Goal: Information Seeking & Learning: Learn about a topic

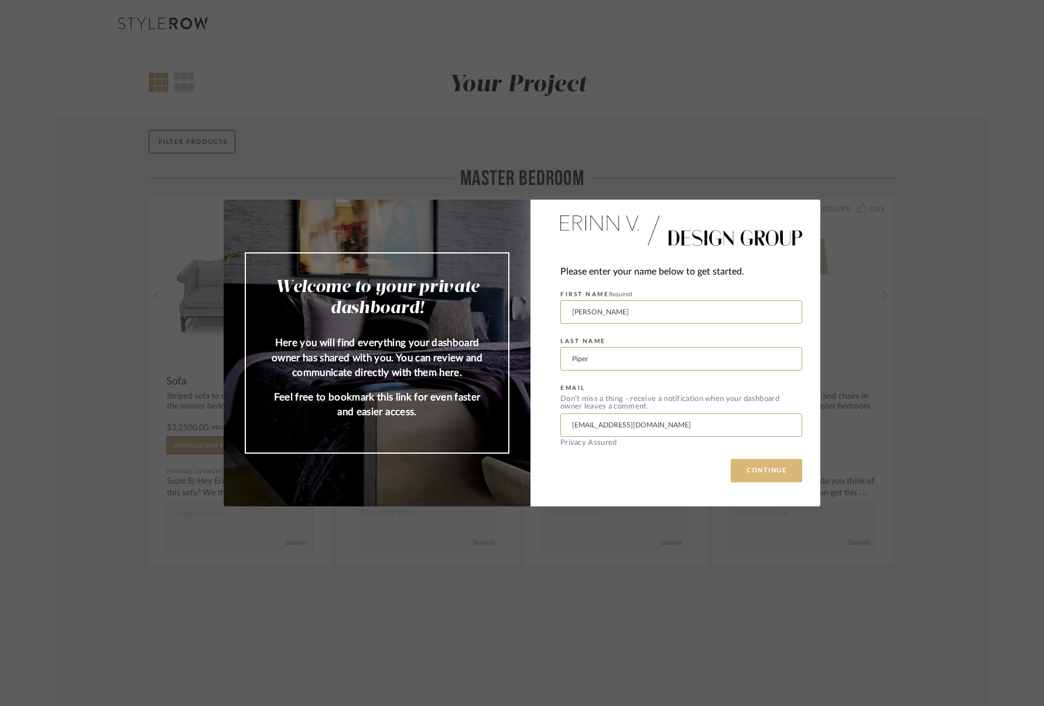
click at [739, 472] on button "CONTINUE" at bounding box center [766, 470] width 71 height 23
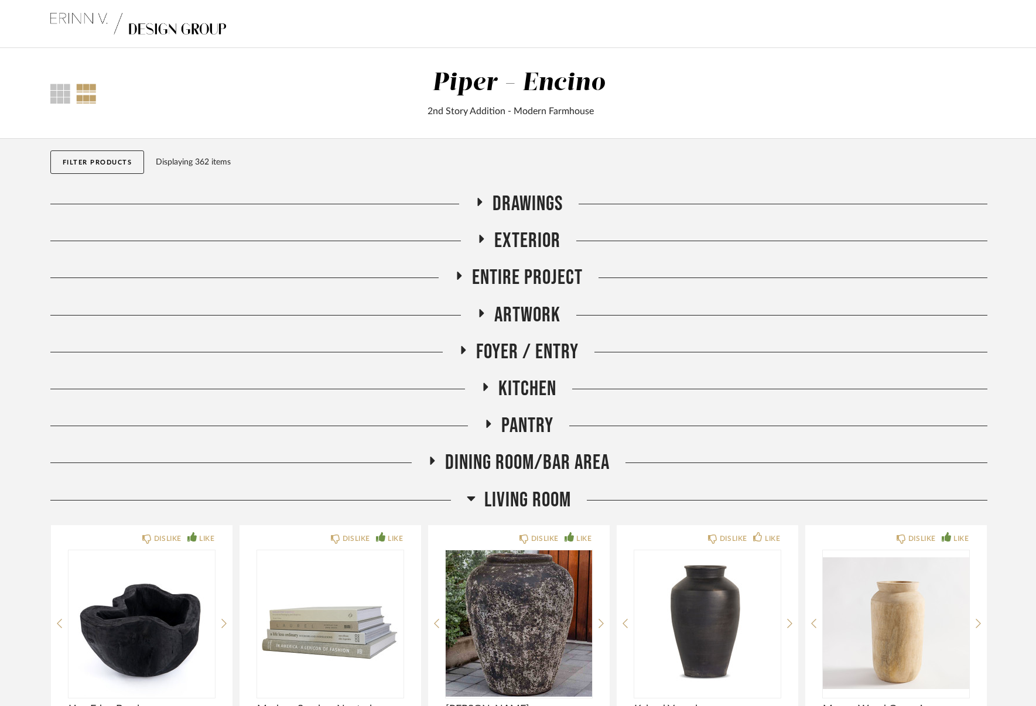
click at [520, 199] on span "Drawings" at bounding box center [527, 203] width 70 height 25
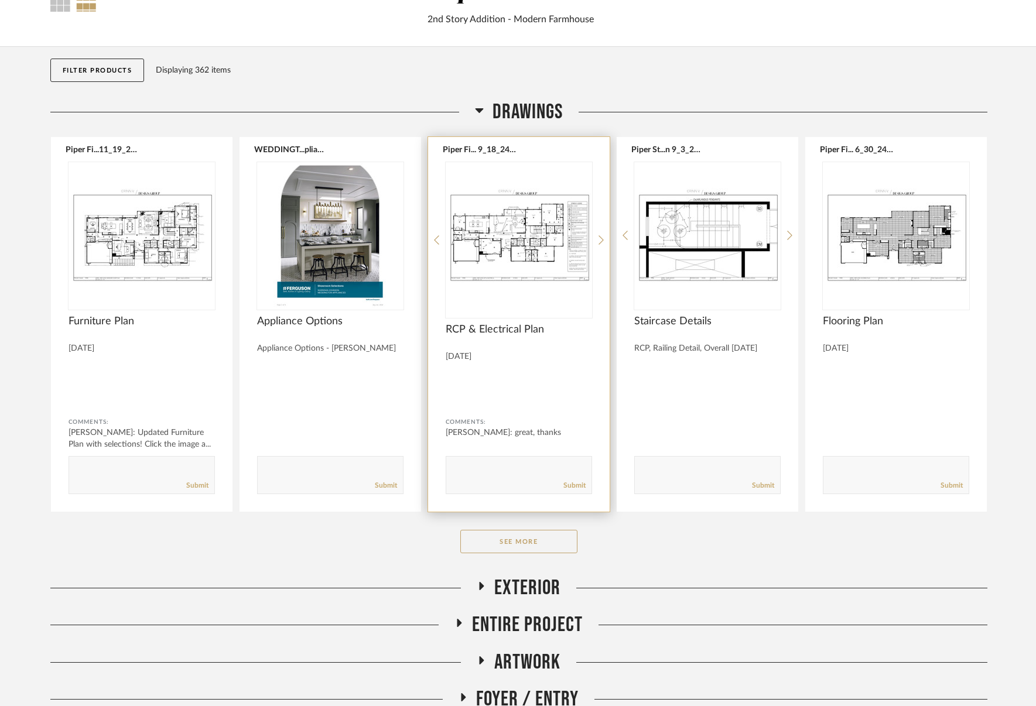
scroll to position [99, 0]
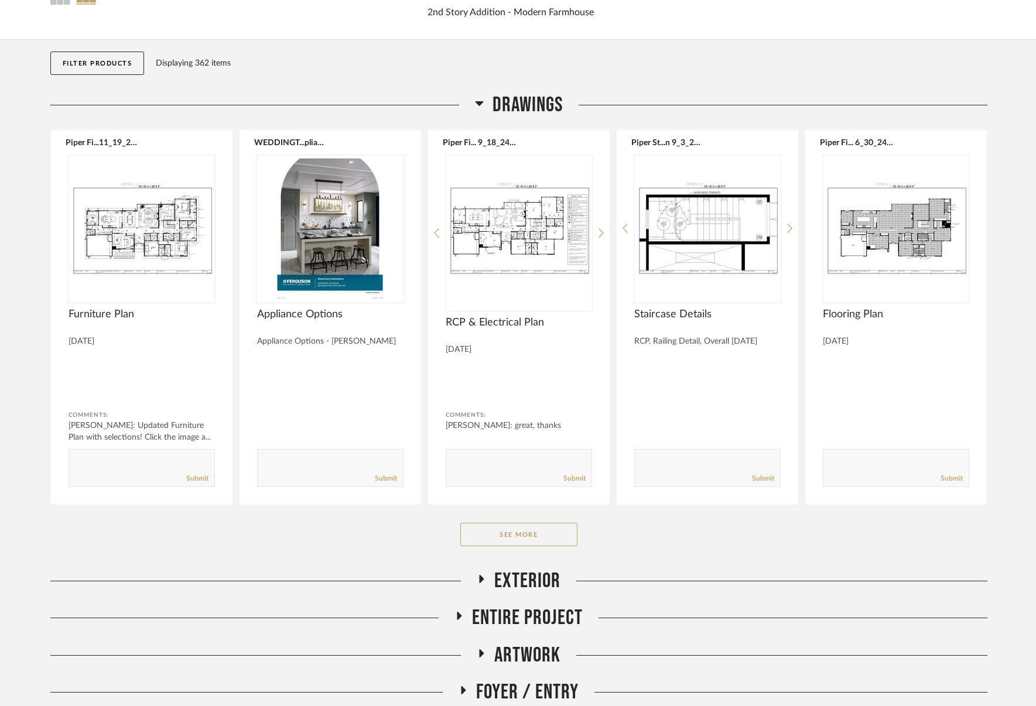
click at [479, 102] on icon at bounding box center [479, 103] width 8 height 5
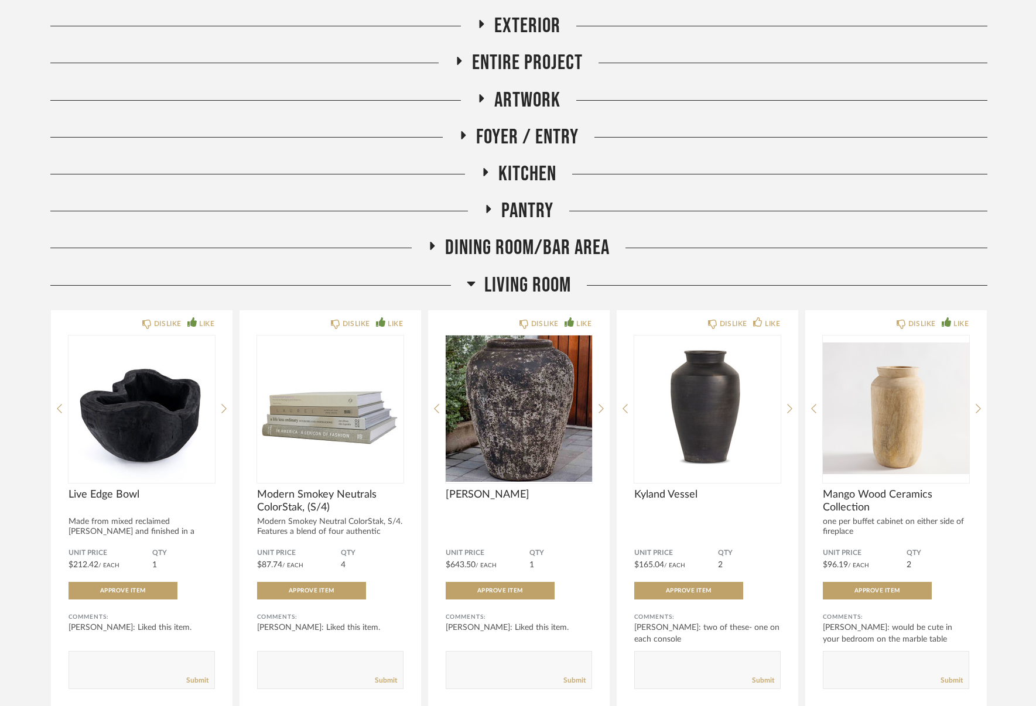
scroll to position [210, 0]
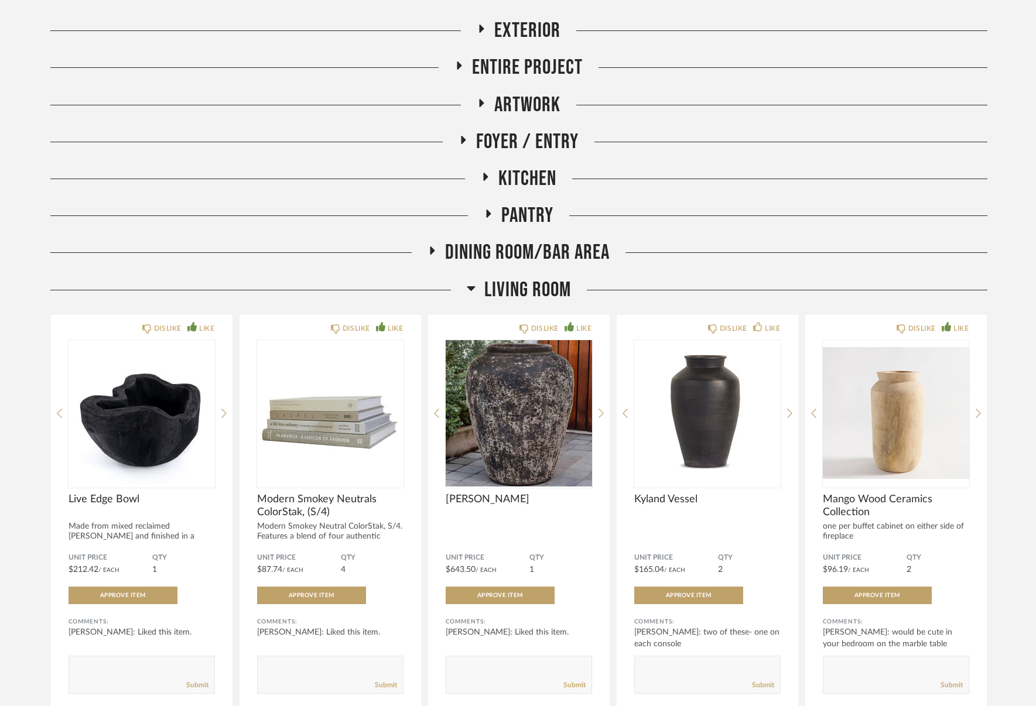
click at [477, 73] on span "Entire Project" at bounding box center [527, 67] width 111 height 25
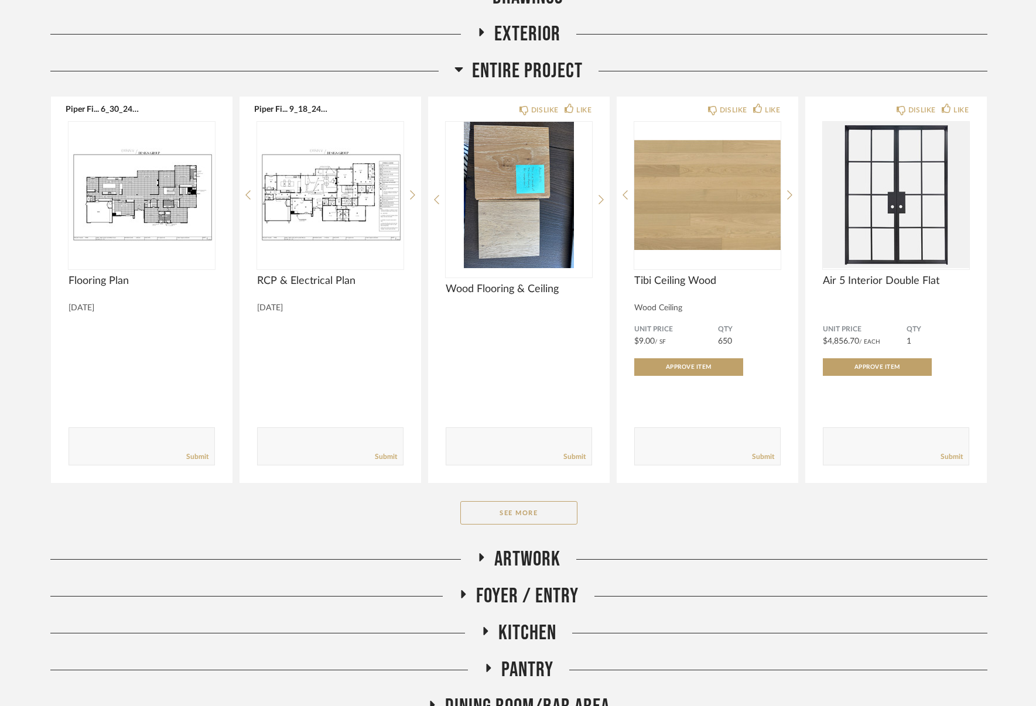
click at [460, 60] on h2 "Entire Project" at bounding box center [518, 71] width 128 height 25
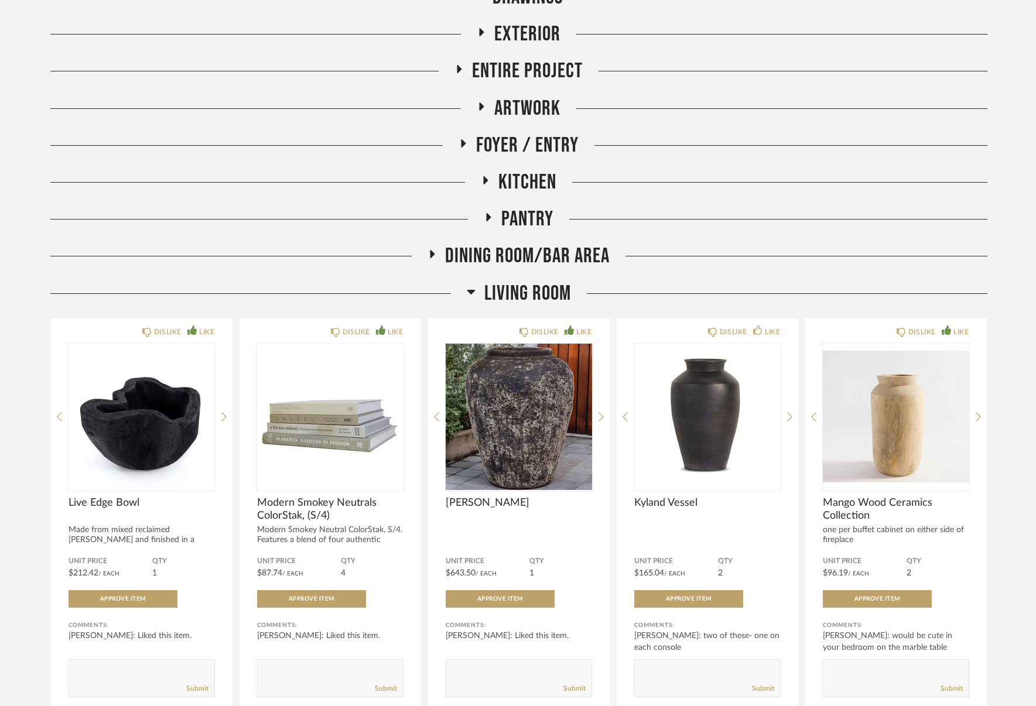
scroll to position [204, 0]
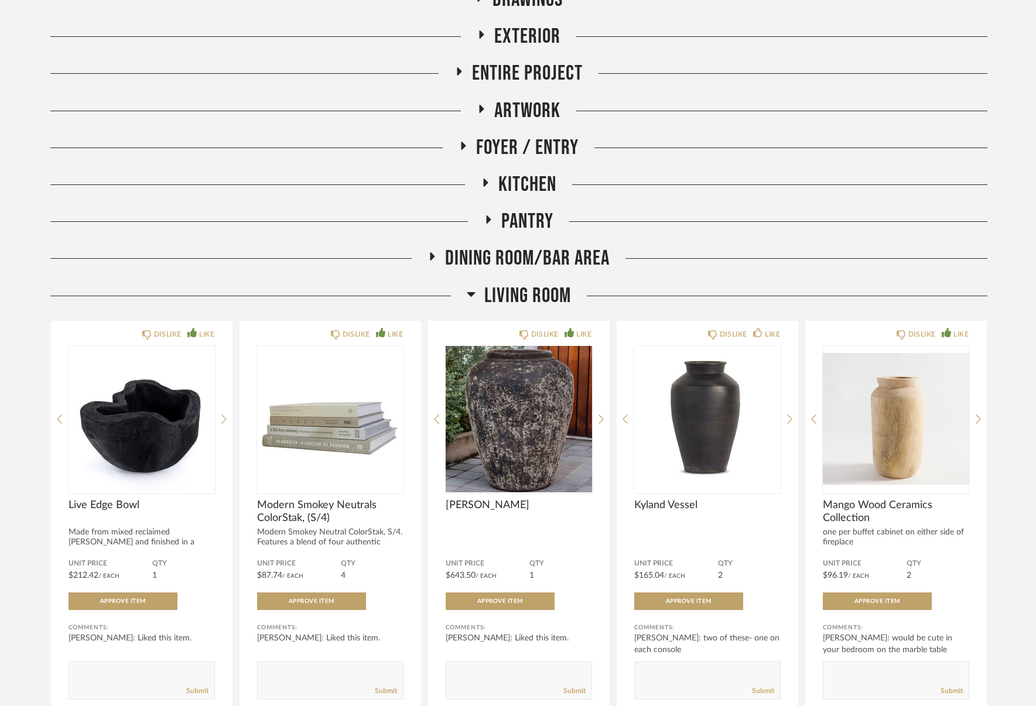
click at [482, 109] on icon at bounding box center [481, 109] width 5 height 8
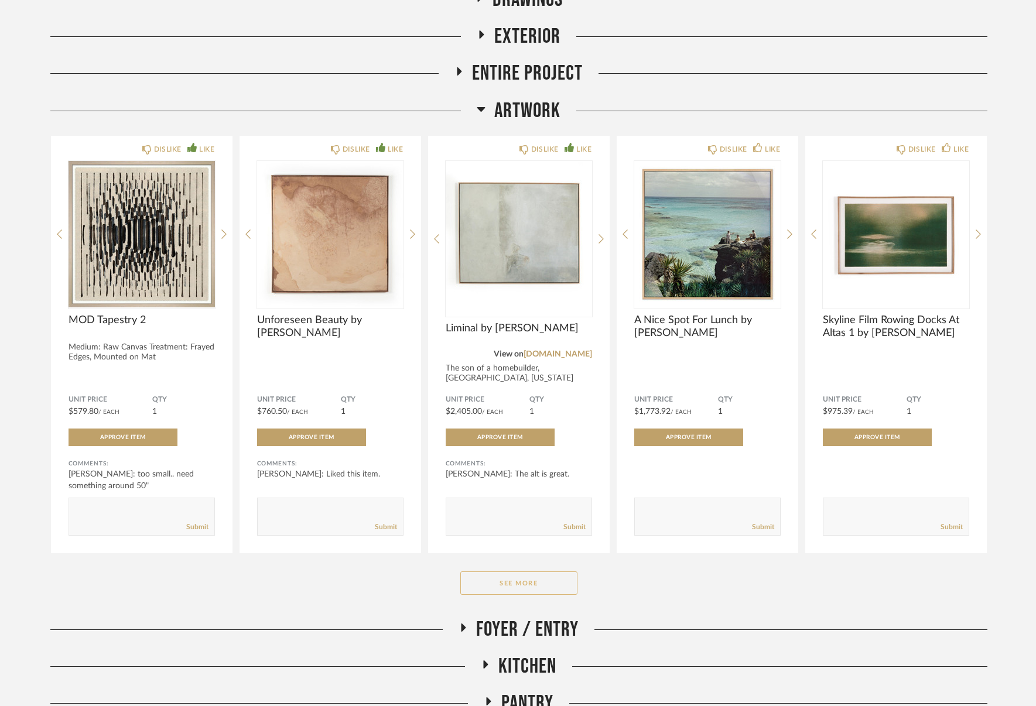
click at [519, 579] on button "See More" at bounding box center [518, 582] width 117 height 23
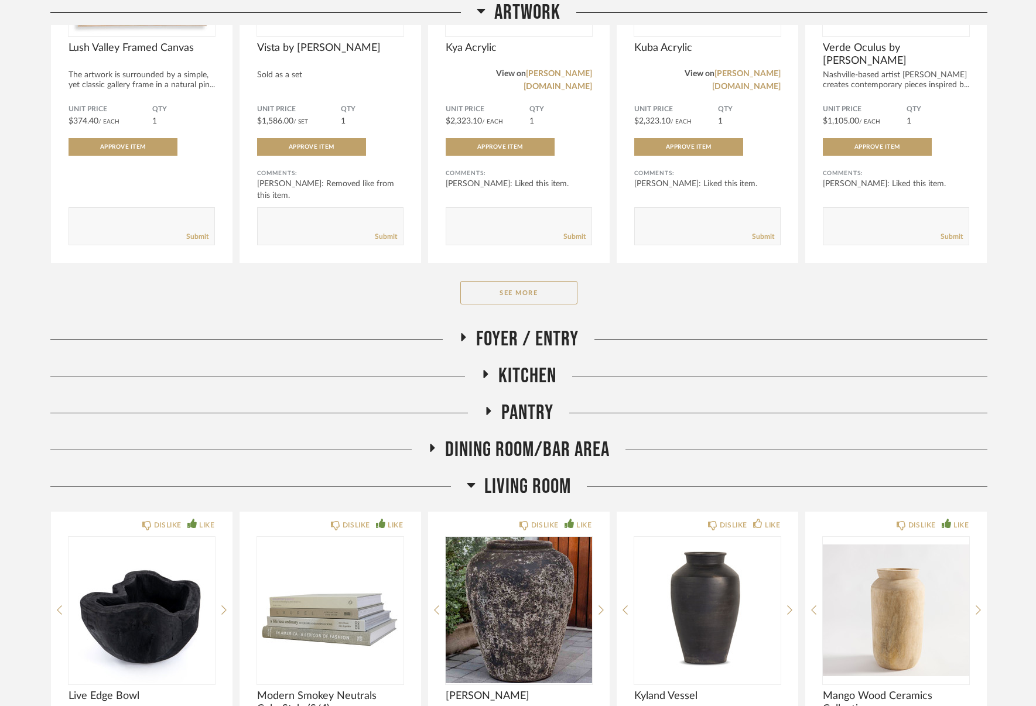
scroll to position [2127, 0]
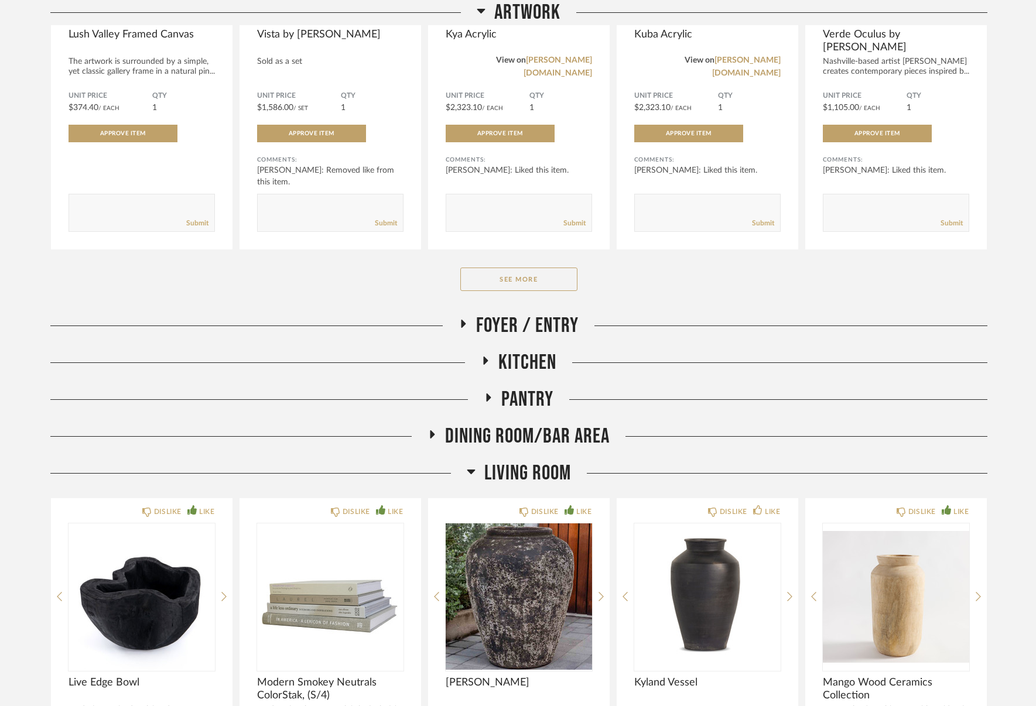
click at [494, 327] on span "Foyer / Entry" at bounding box center [527, 325] width 102 height 25
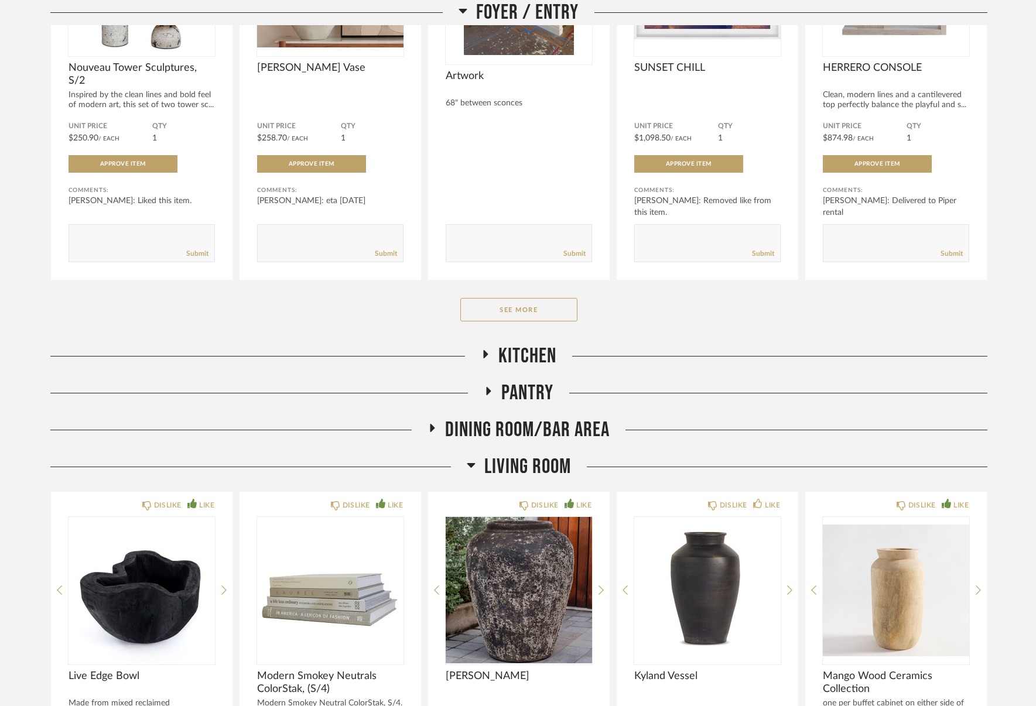
scroll to position [2600, 0]
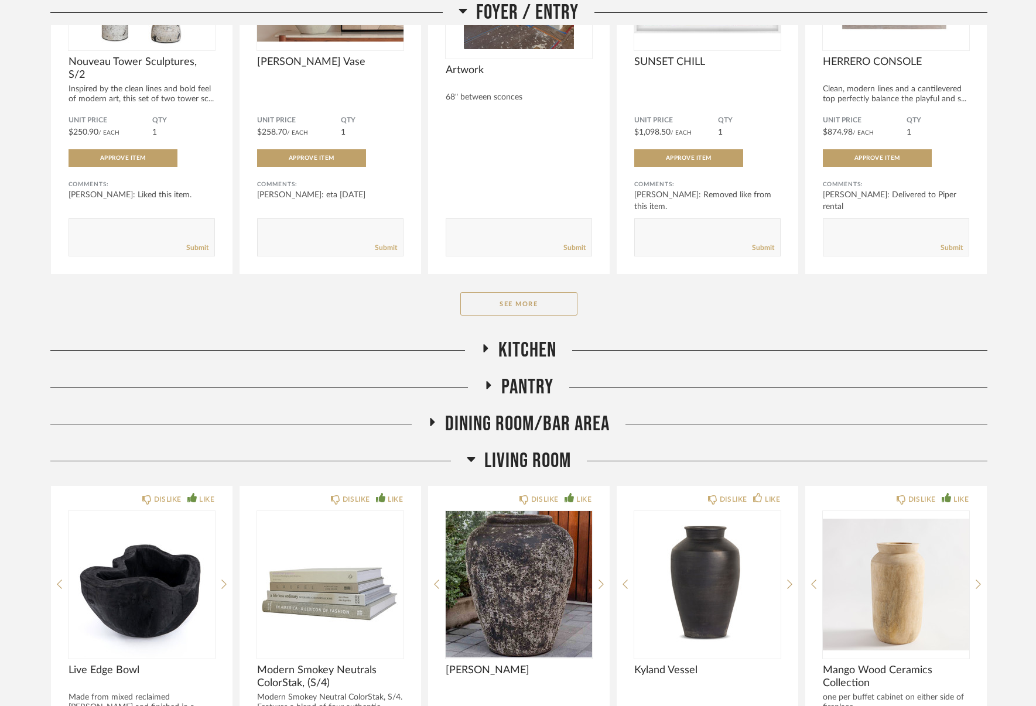
click at [500, 347] on span "Kitchen" at bounding box center [527, 350] width 58 height 25
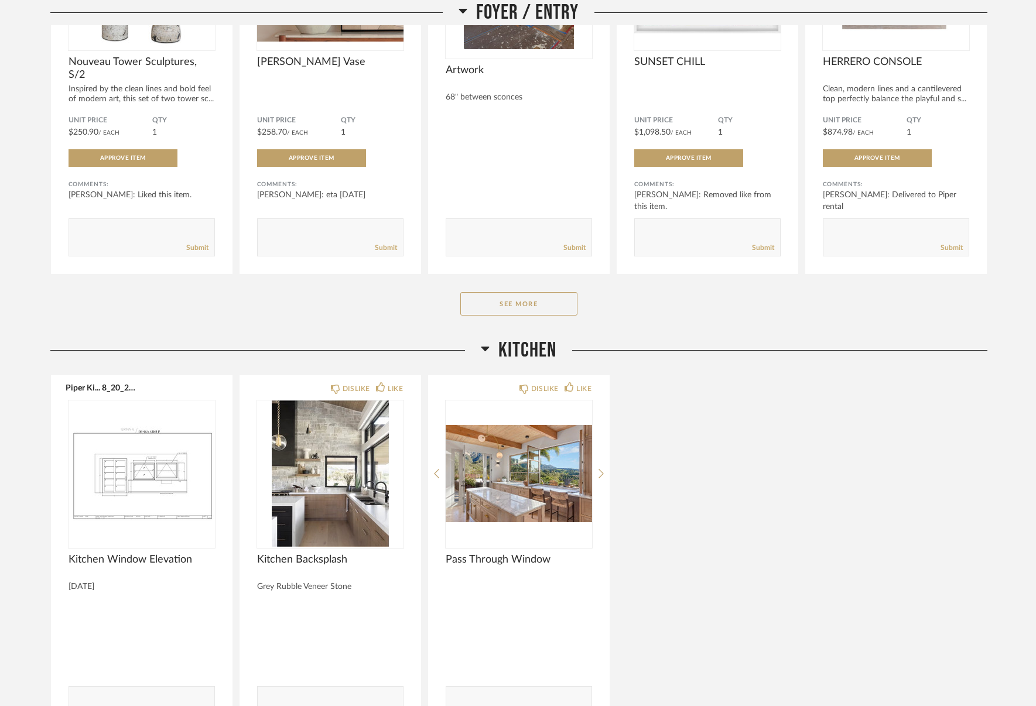
click at [500, 347] on span "Kitchen" at bounding box center [527, 350] width 58 height 25
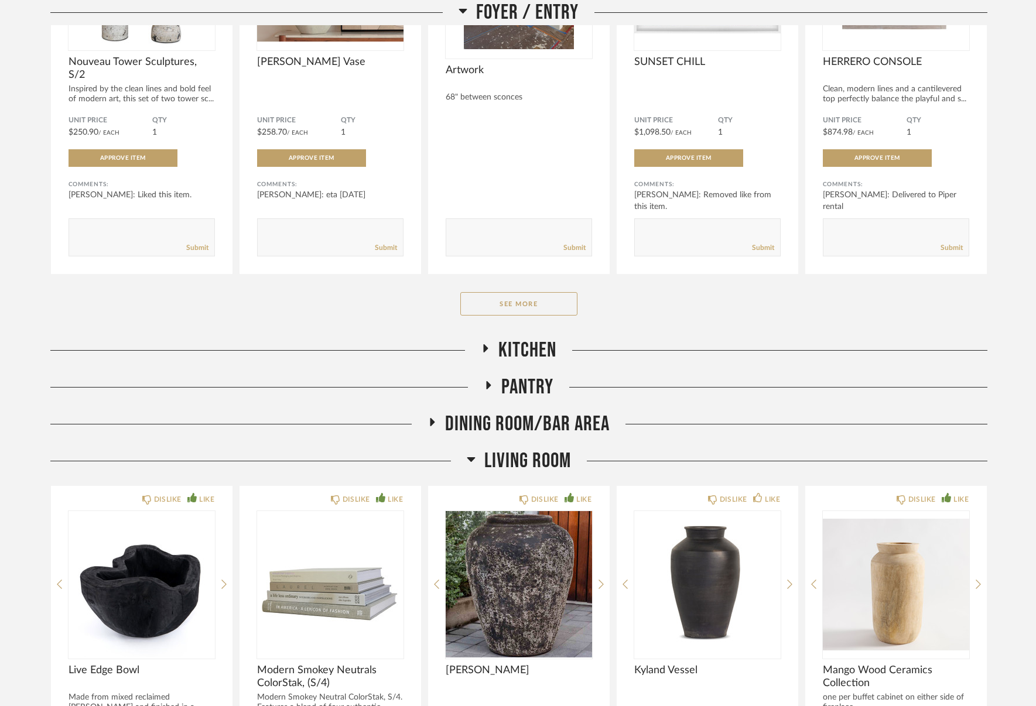
click at [514, 392] on span "Pantry" at bounding box center [527, 387] width 52 height 25
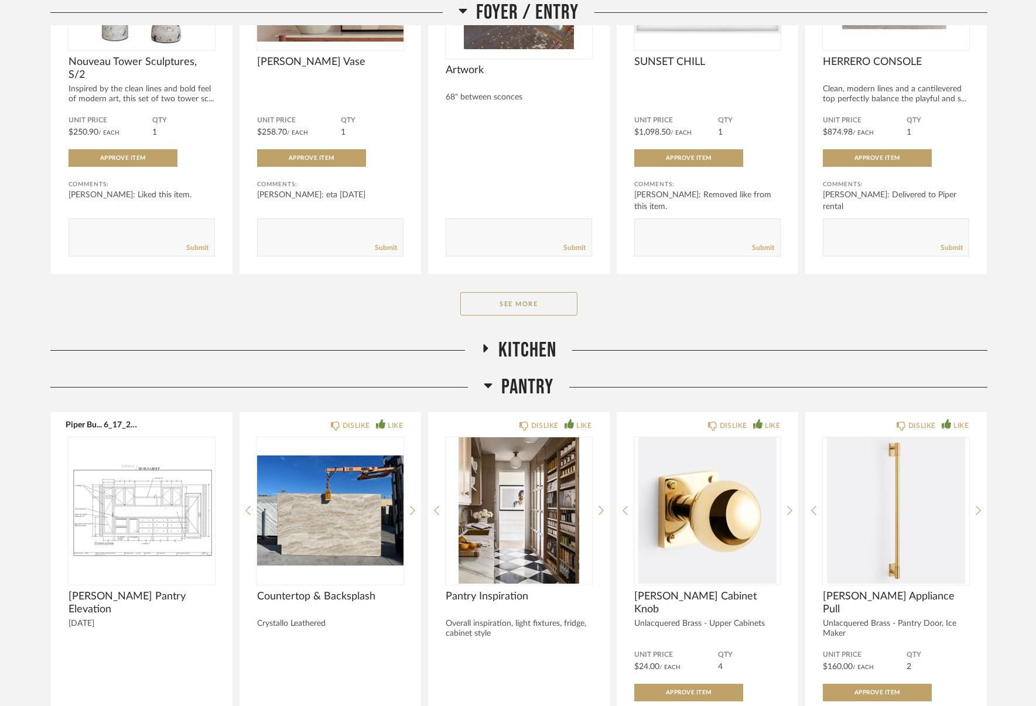
click at [512, 390] on span "Pantry" at bounding box center [527, 387] width 52 height 25
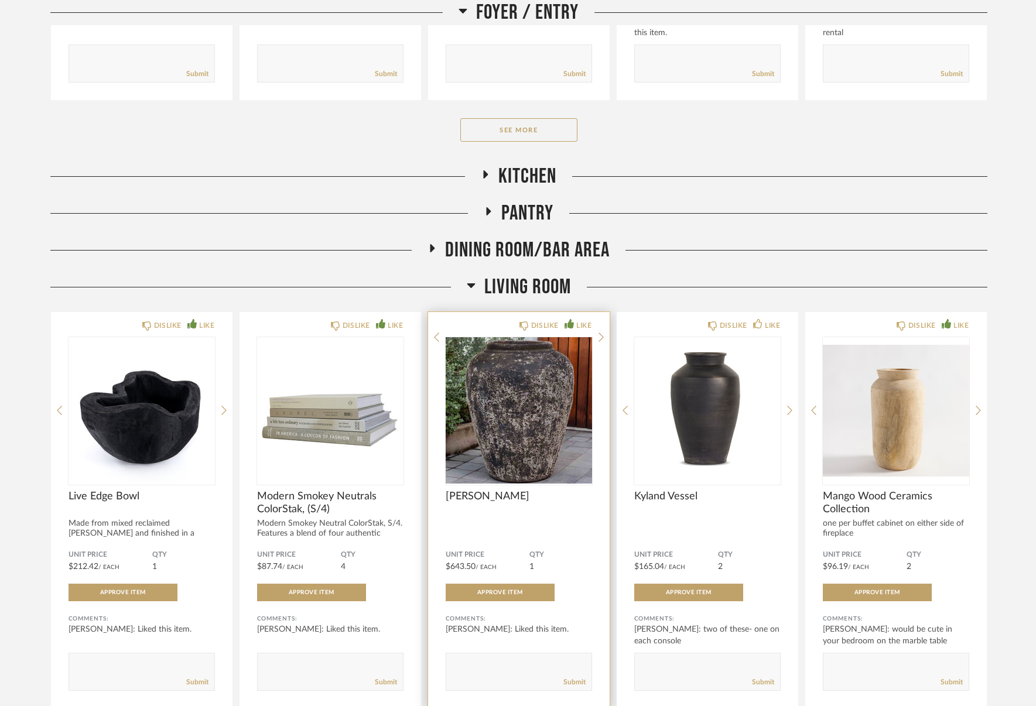
scroll to position [2784, 0]
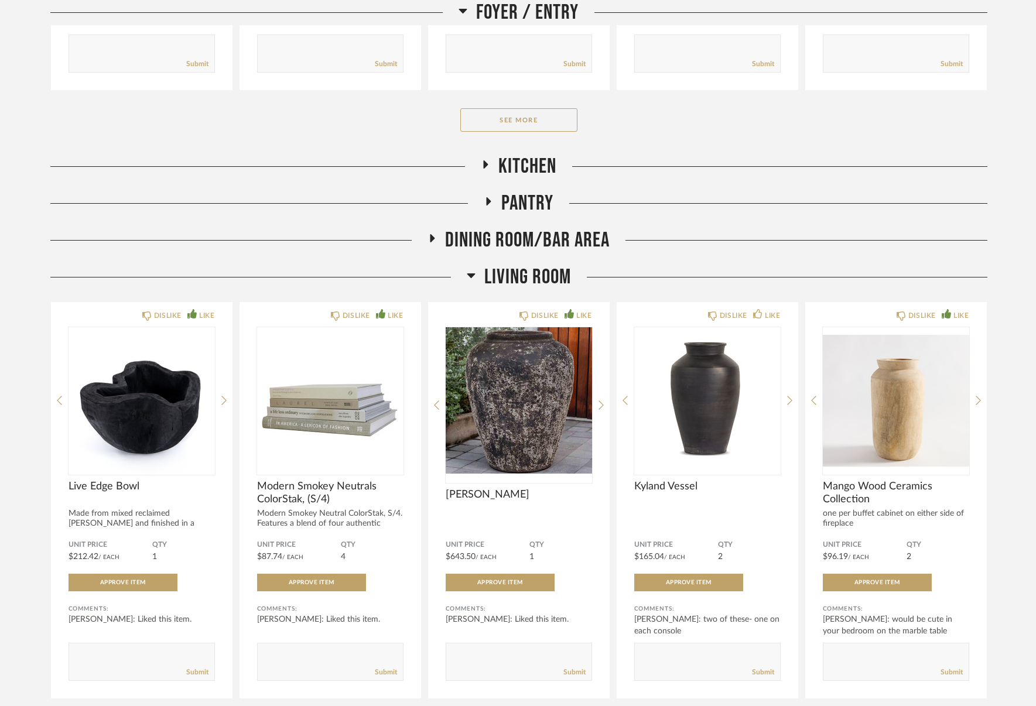
click at [462, 240] on span "Dining Room/Bar Area" at bounding box center [527, 240] width 165 height 25
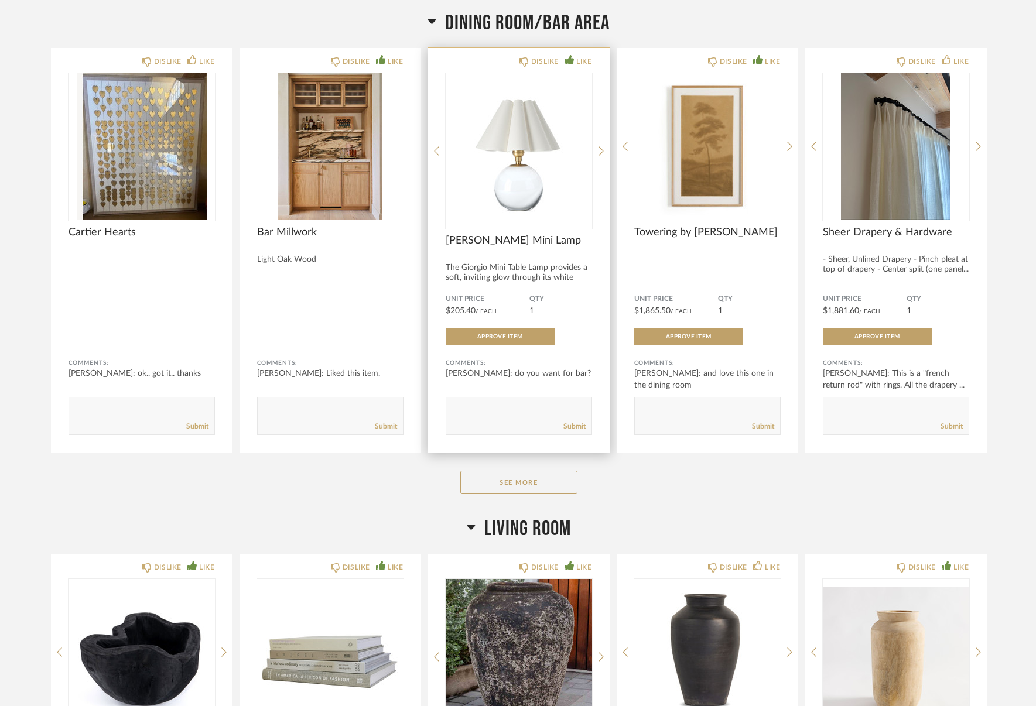
scroll to position [3006, 0]
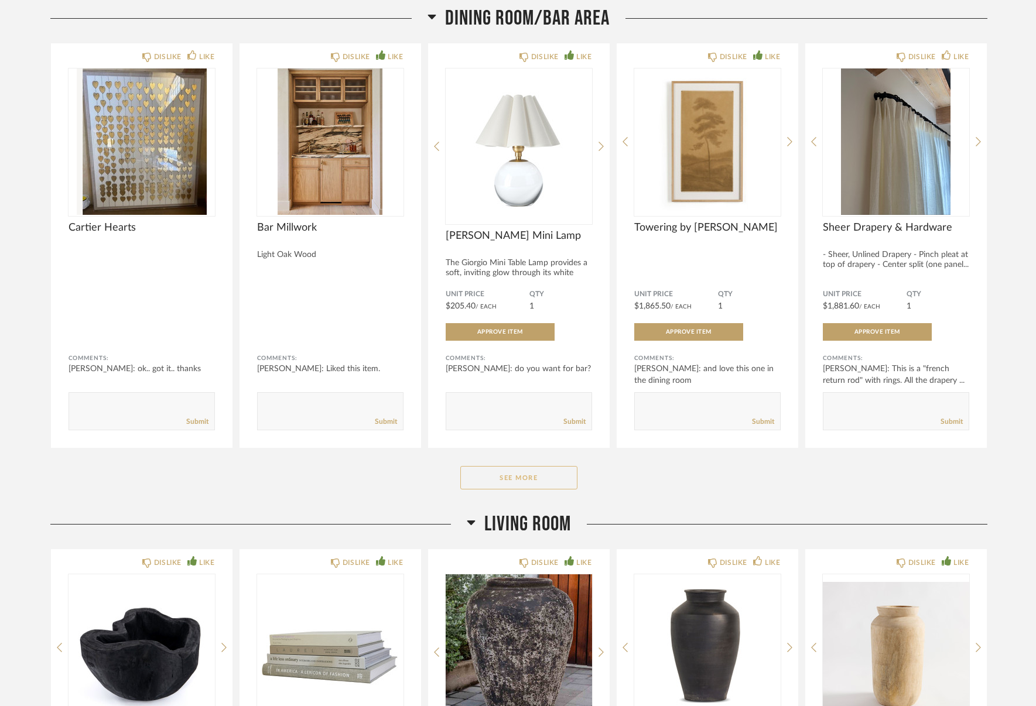
click at [524, 481] on button "See More" at bounding box center [518, 477] width 117 height 23
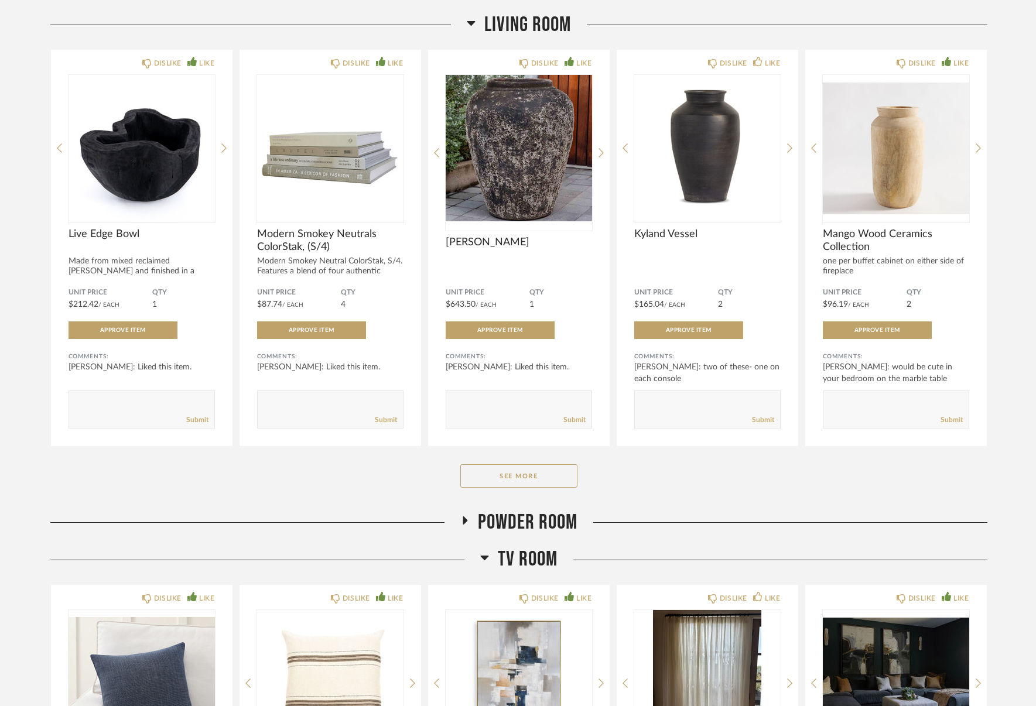
scroll to position [4328, 0]
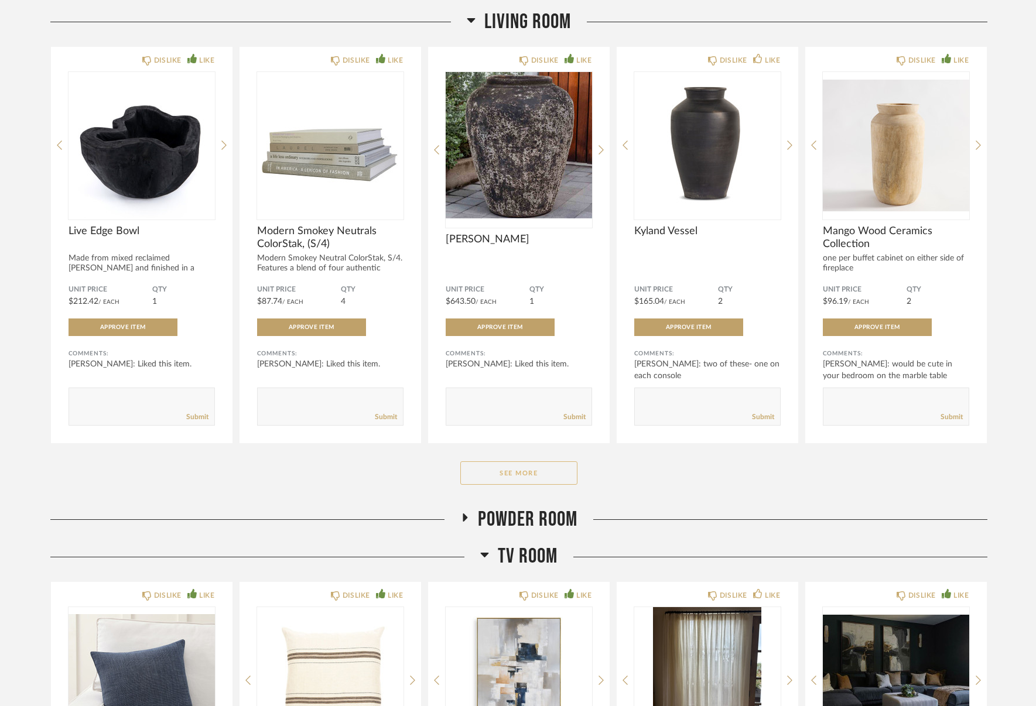
click at [515, 481] on button "See More" at bounding box center [518, 472] width 117 height 23
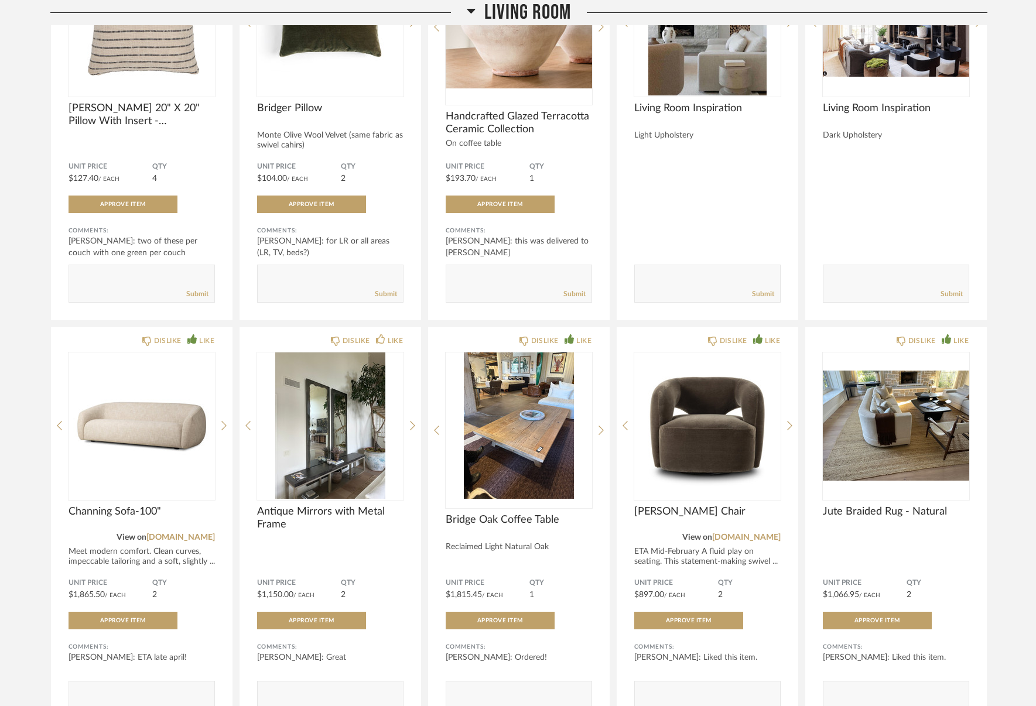
scroll to position [4857, 0]
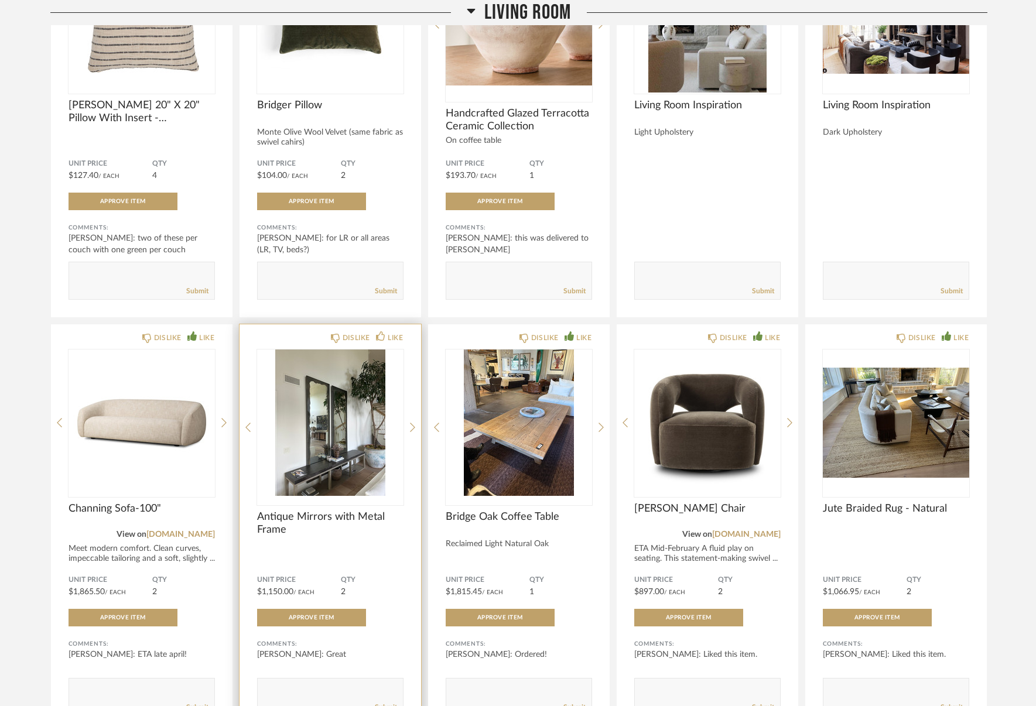
click at [341, 472] on img "0" at bounding box center [330, 422] width 146 height 146
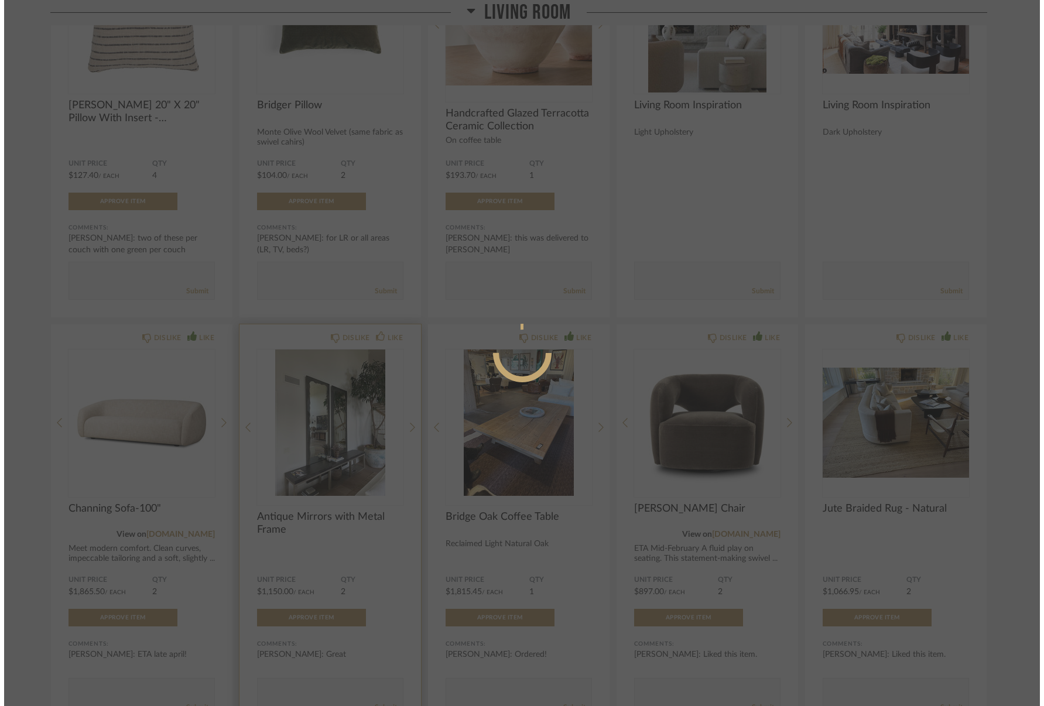
scroll to position [0, 0]
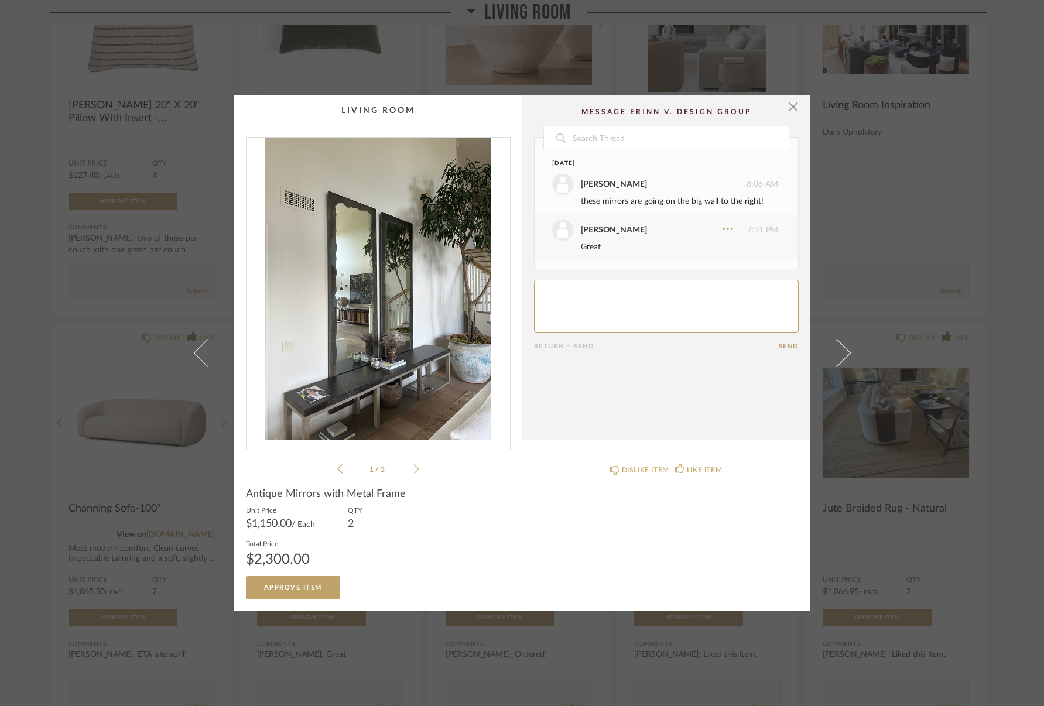
click at [414, 470] on icon at bounding box center [416, 469] width 5 height 11
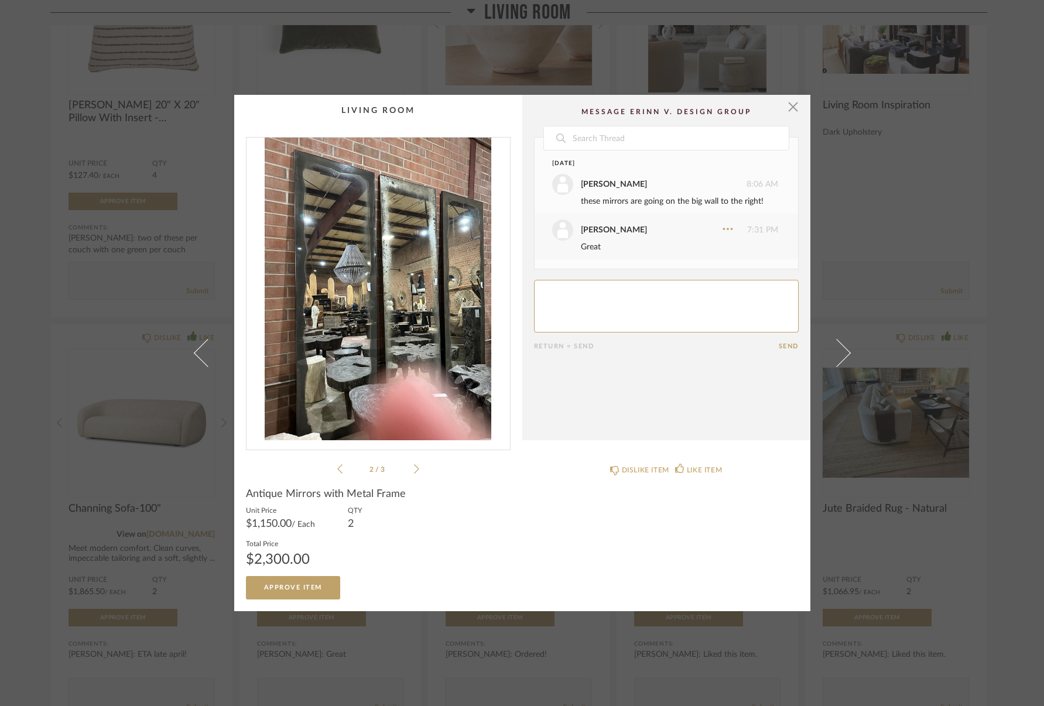
click at [414, 470] on icon at bounding box center [416, 469] width 5 height 11
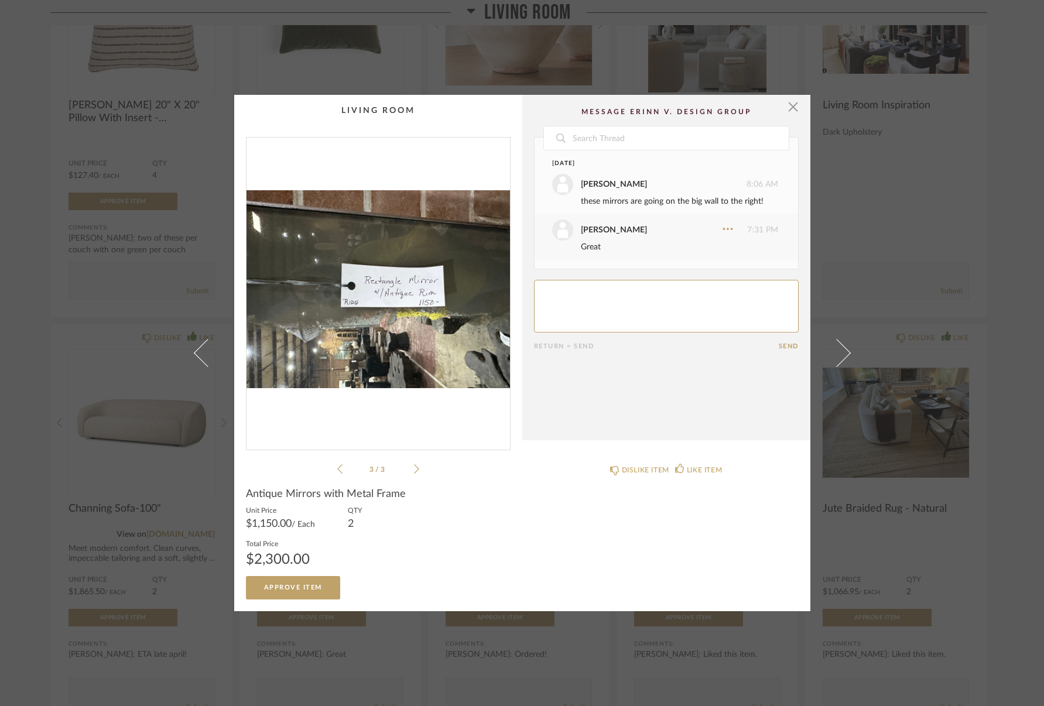
click at [414, 470] on icon at bounding box center [416, 469] width 5 height 11
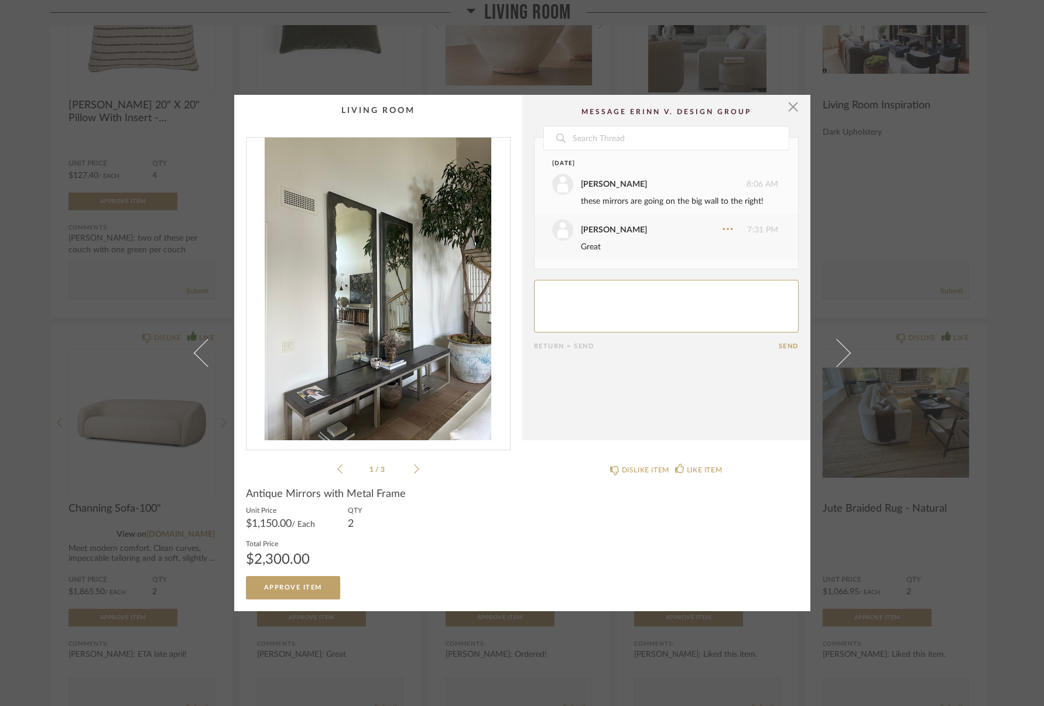
click at [414, 470] on icon at bounding box center [416, 469] width 5 height 11
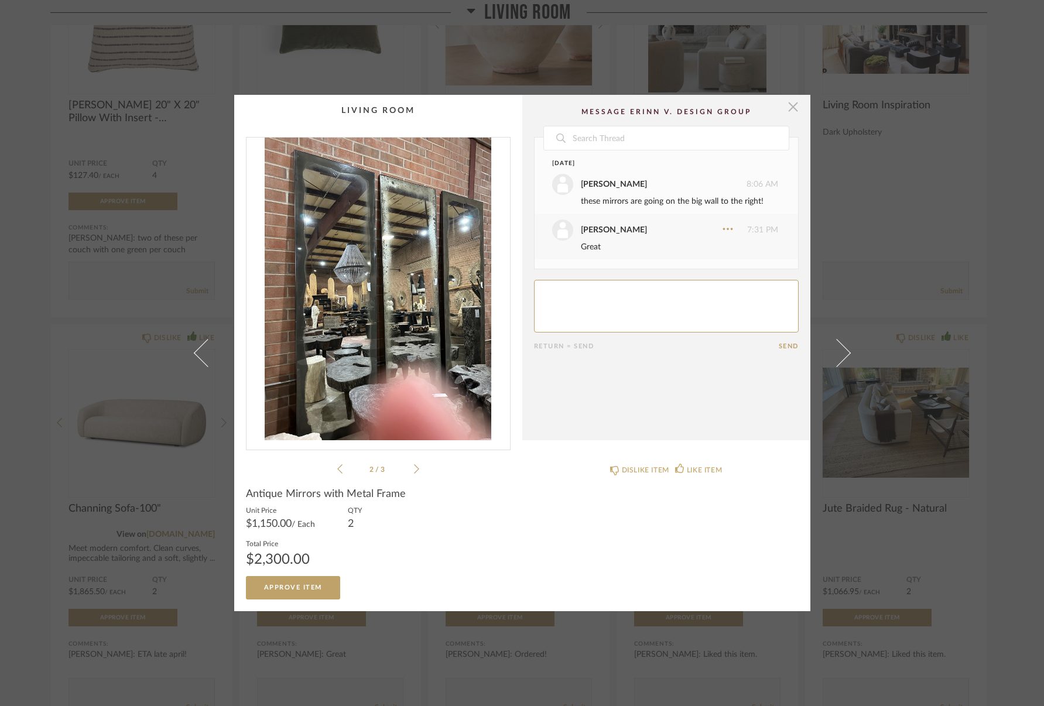
click at [784, 107] on span "button" at bounding box center [793, 106] width 23 height 23
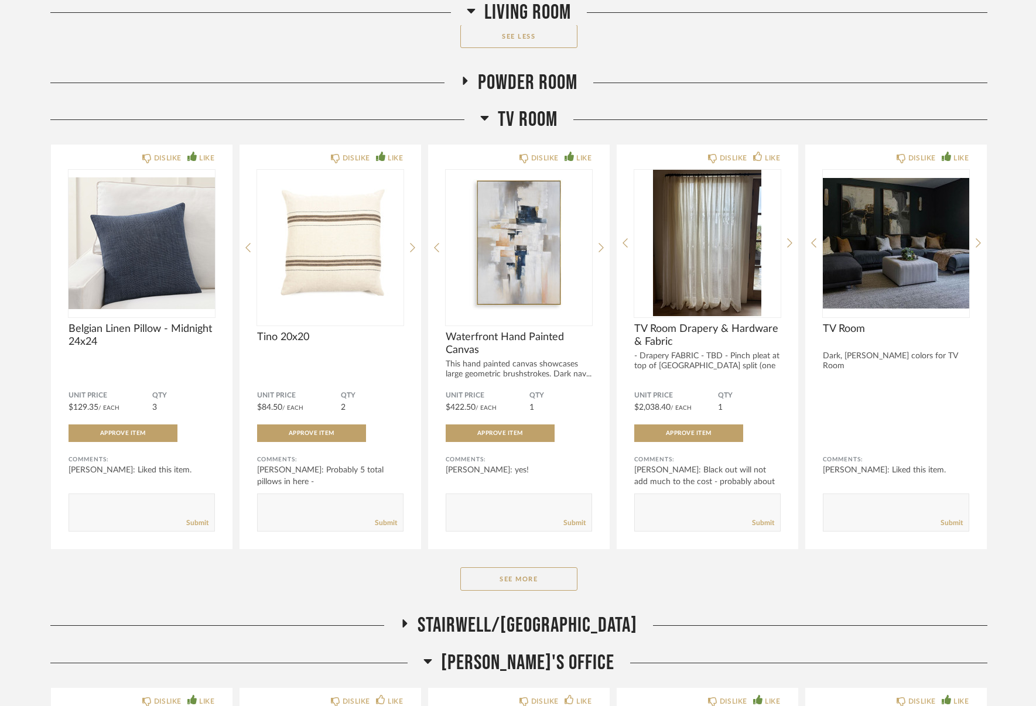
scroll to position [6407, 0]
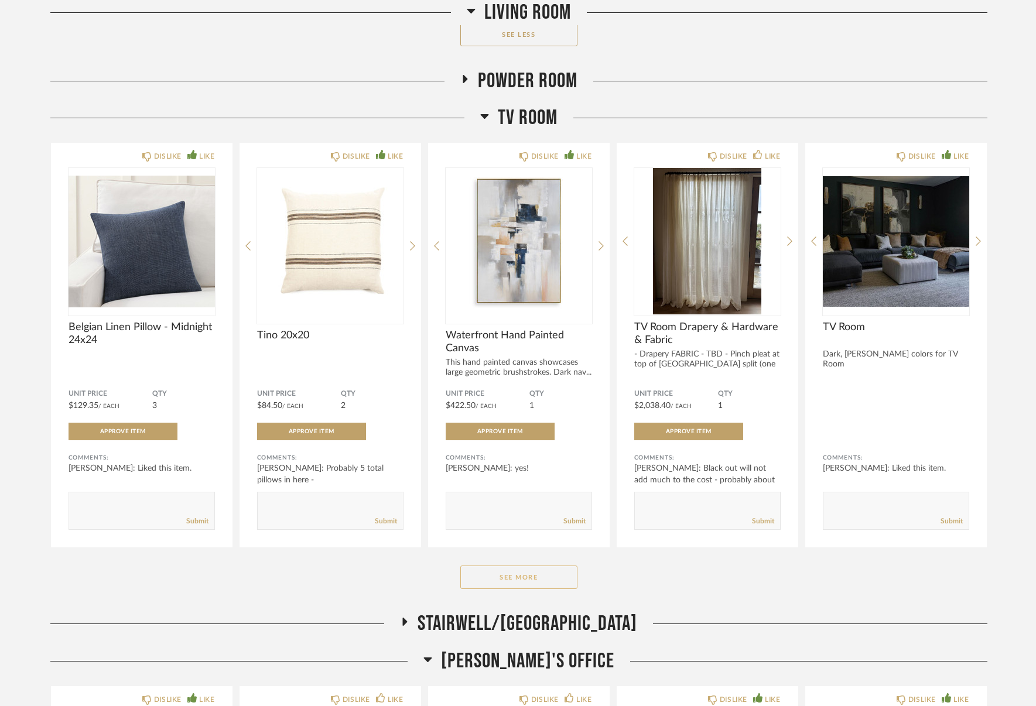
click at [534, 583] on button "See More" at bounding box center [518, 577] width 117 height 23
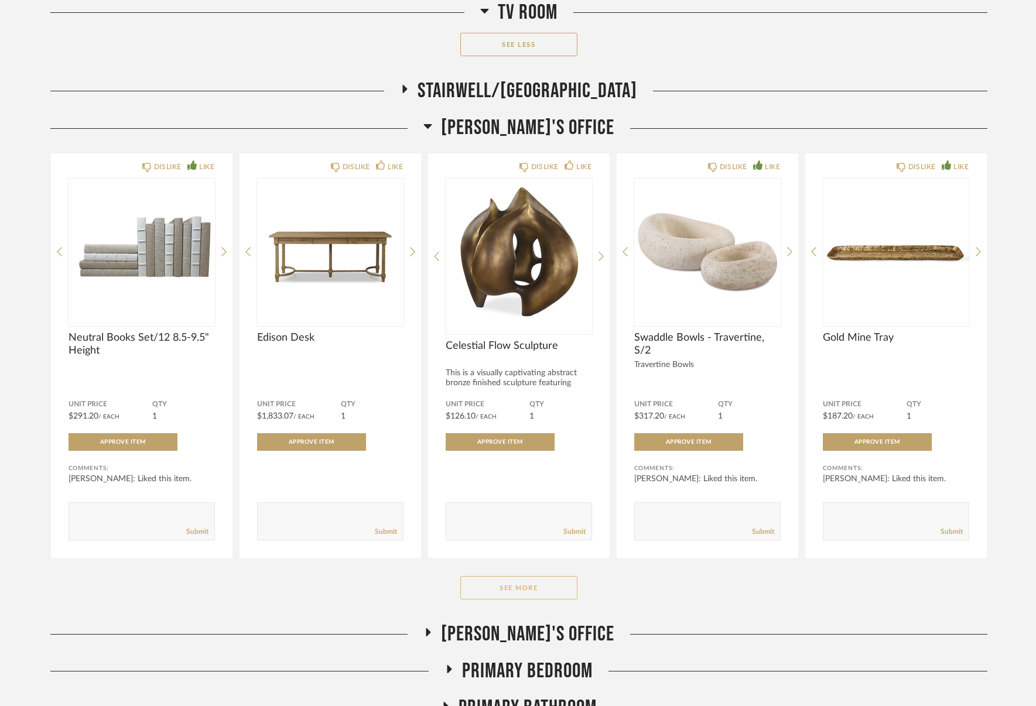
scroll to position [7764, 0]
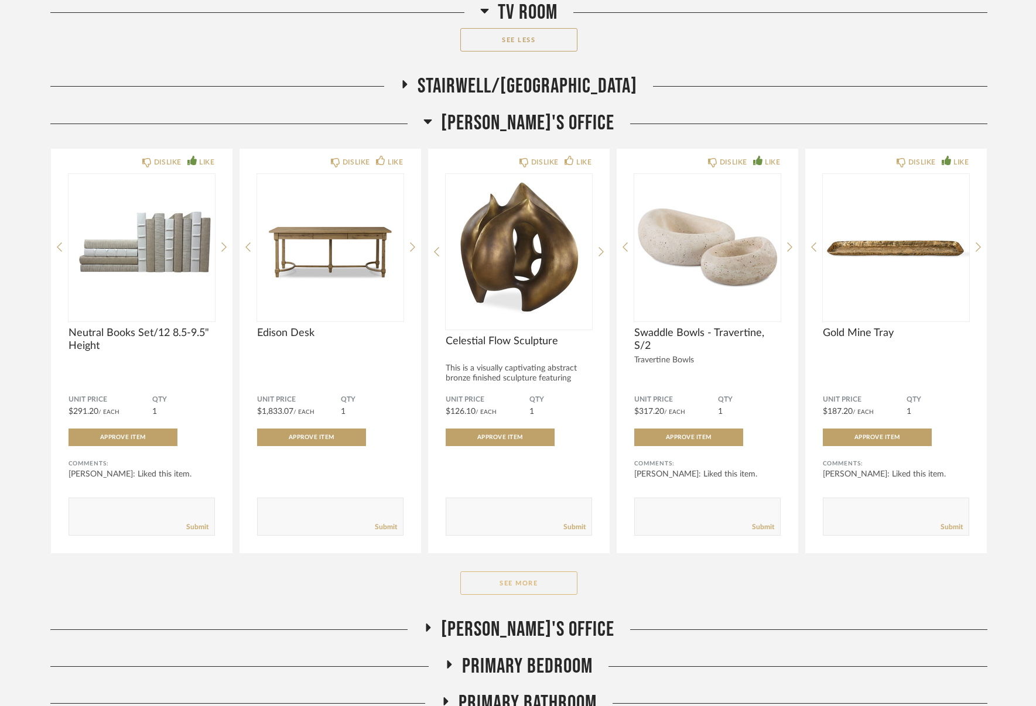
click at [520, 591] on button "See More" at bounding box center [518, 582] width 117 height 23
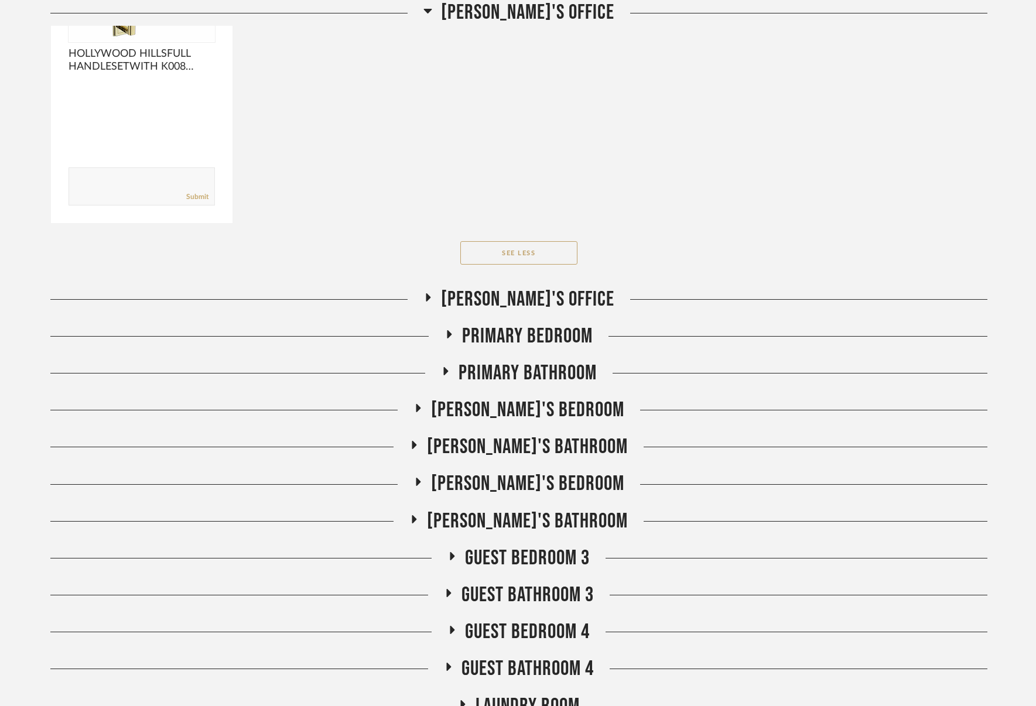
scroll to position [9266, 0]
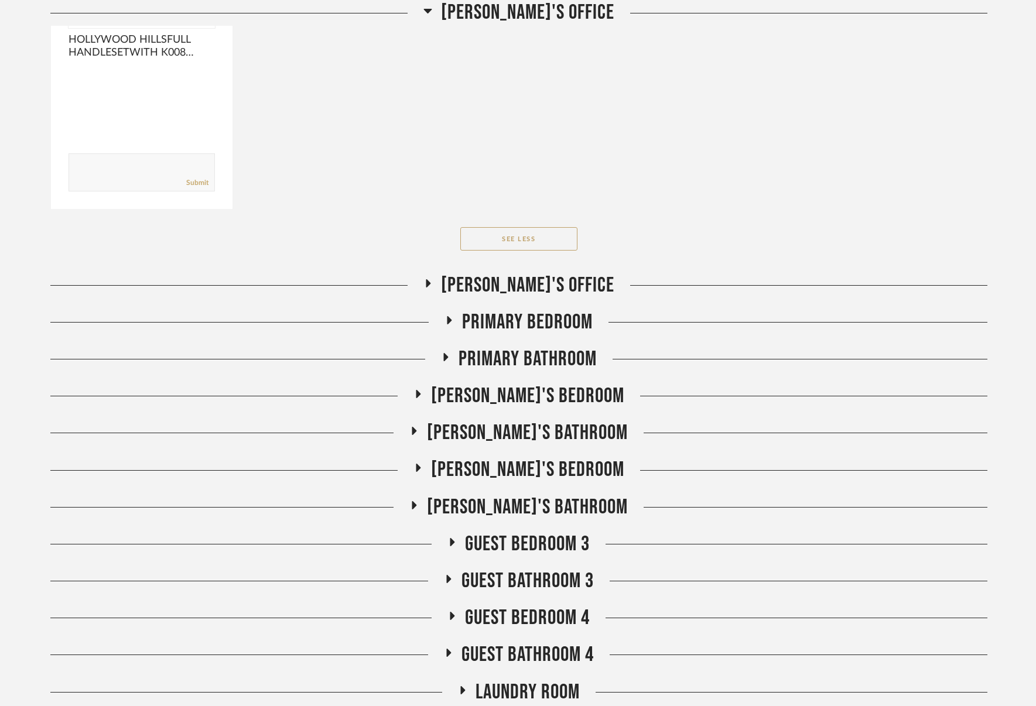
click at [527, 407] on span "[PERSON_NAME]'s Bedroom" at bounding box center [527, 395] width 193 height 25
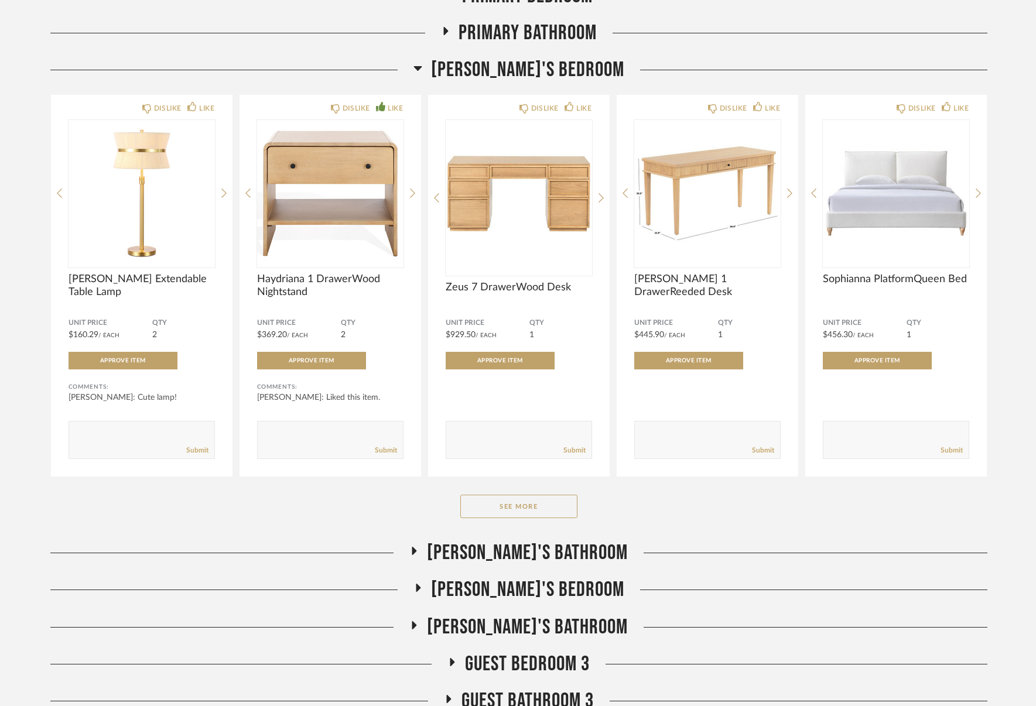
scroll to position [9594, 0]
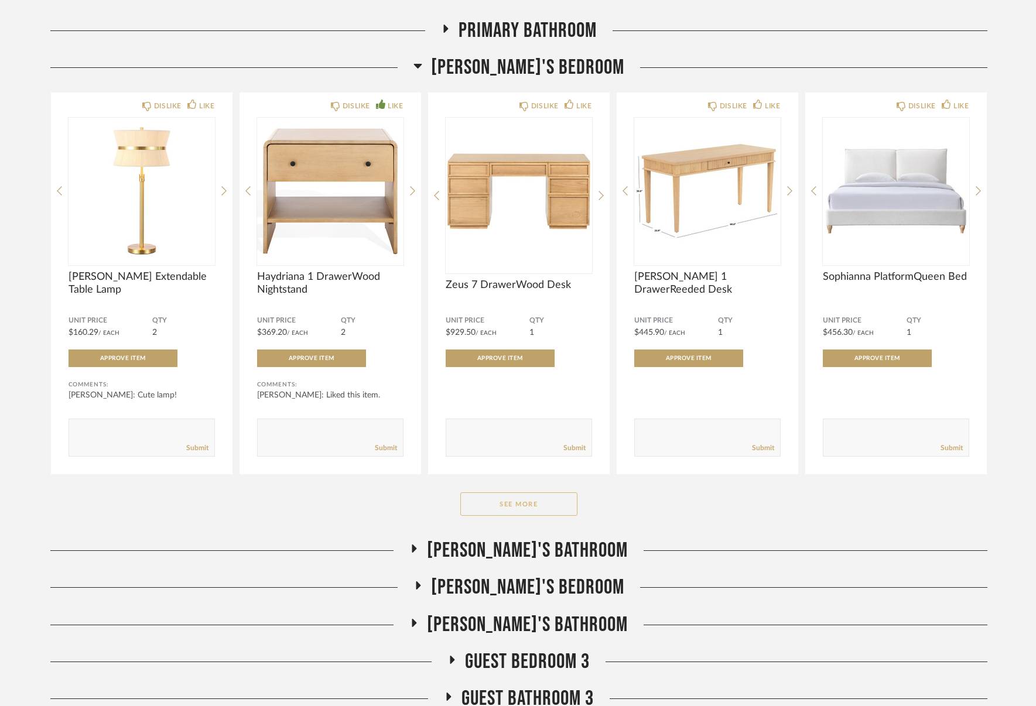
click at [535, 516] on button "See More" at bounding box center [518, 503] width 117 height 23
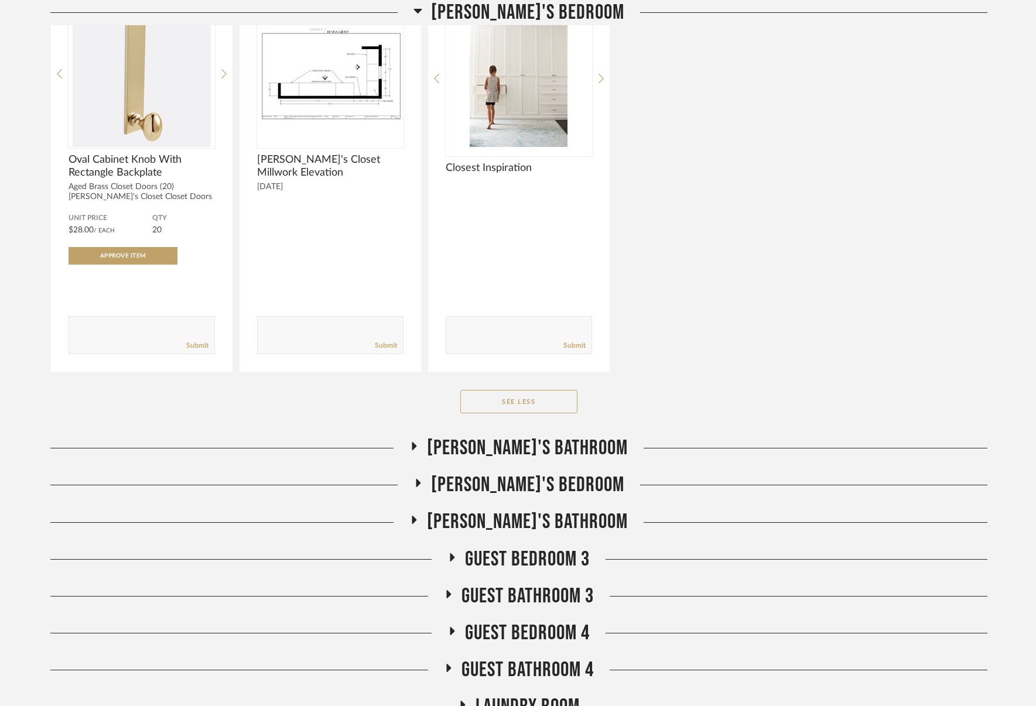
scroll to position [10973, 0]
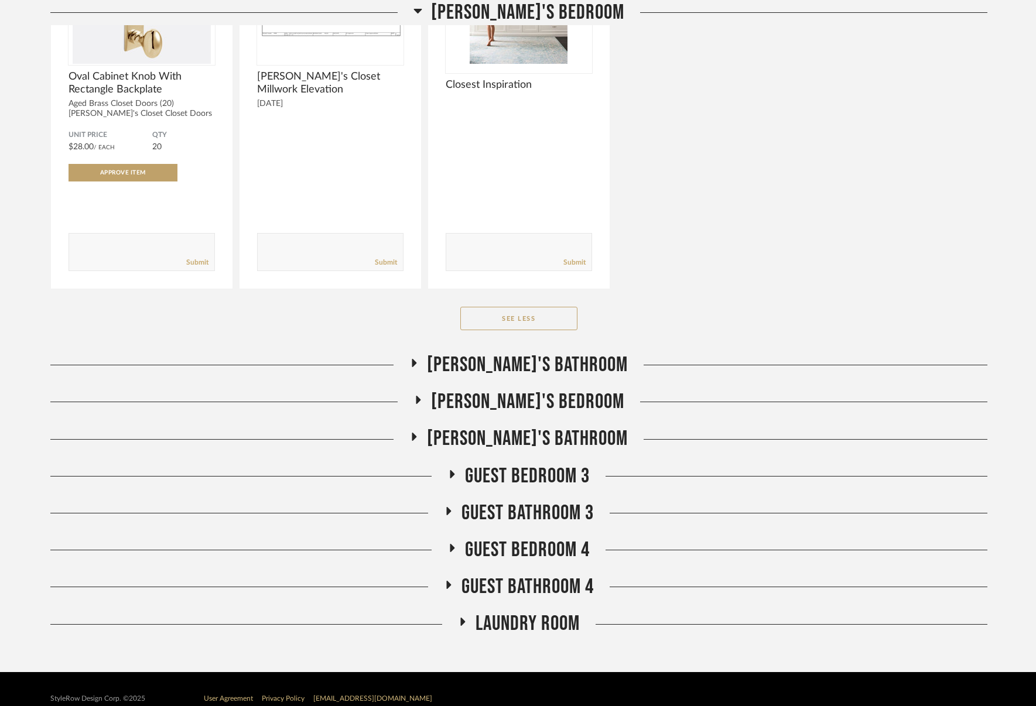
click at [518, 410] on span "[PERSON_NAME]'s Bedroom" at bounding box center [527, 401] width 193 height 25
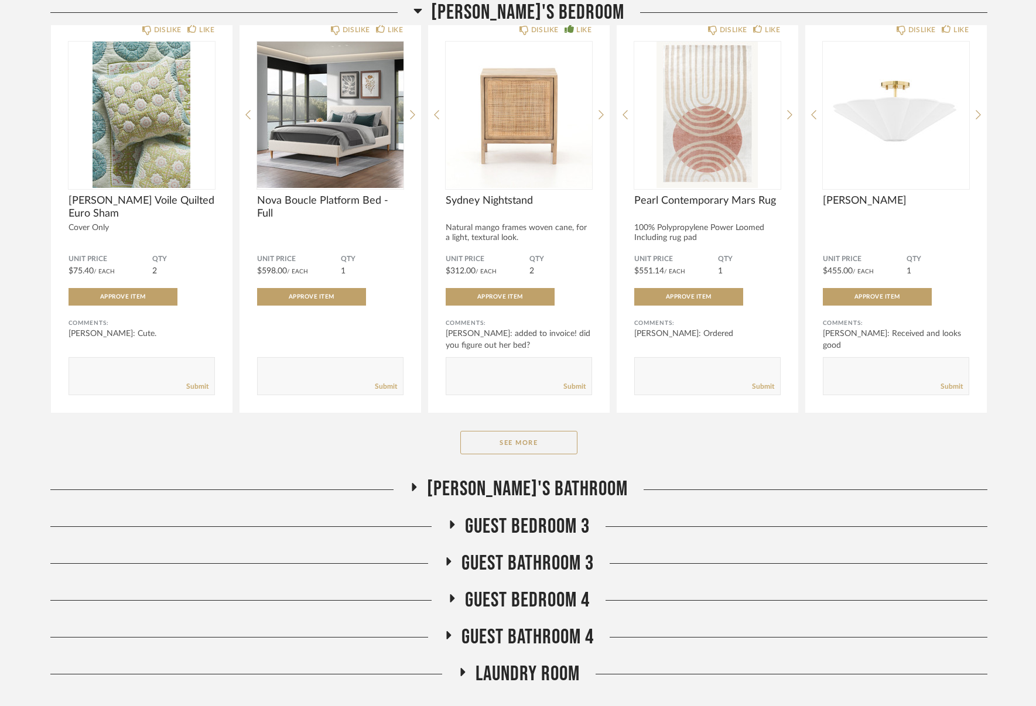
scroll to position [11392, 0]
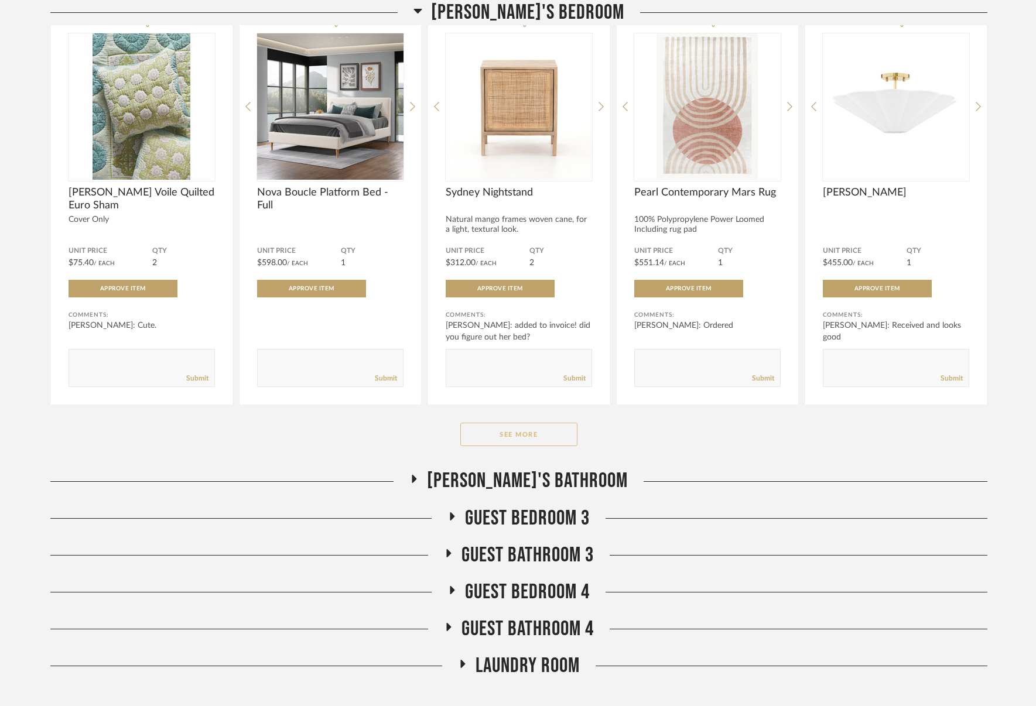
click at [522, 446] on button "See More" at bounding box center [518, 434] width 117 height 23
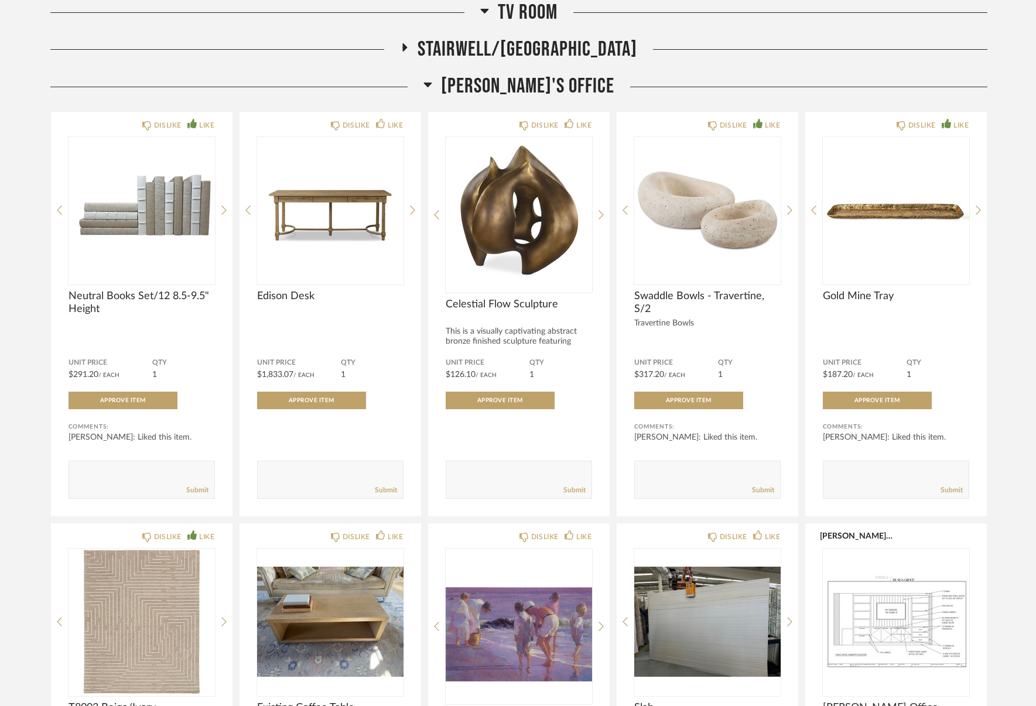
scroll to position [7730, 0]
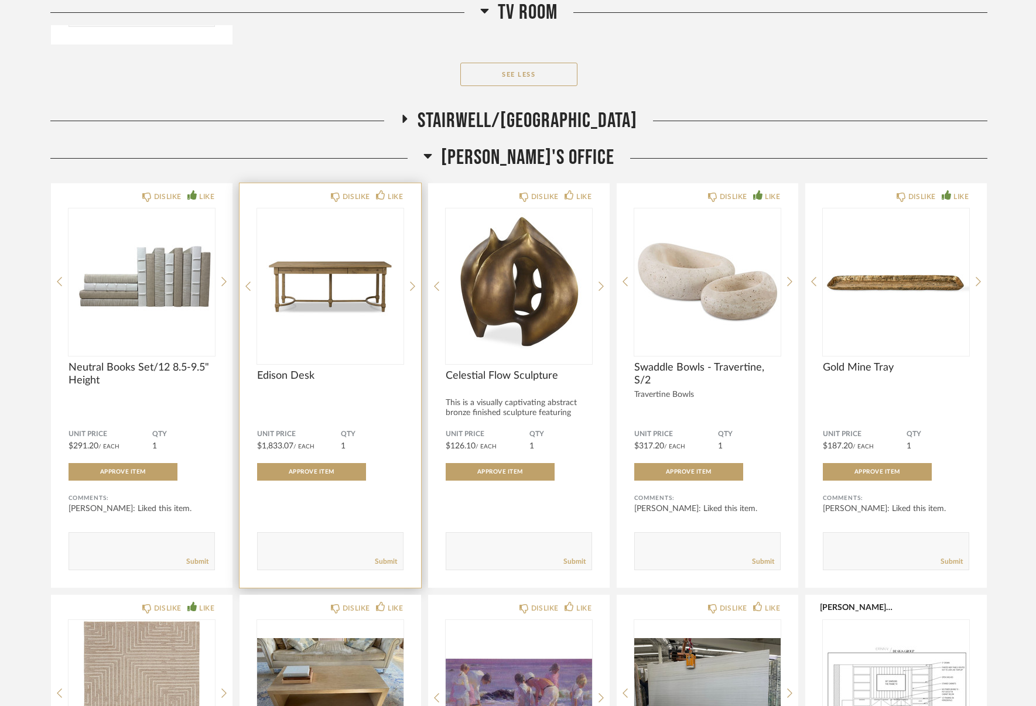
click at [275, 373] on div "DISLIKE LIKE Edison Desk Unit Price $1,833.07 / Each QTY 1 Approve Item Comment…" at bounding box center [329, 385] width 181 height 405
click at [346, 258] on img "0" at bounding box center [330, 281] width 146 height 146
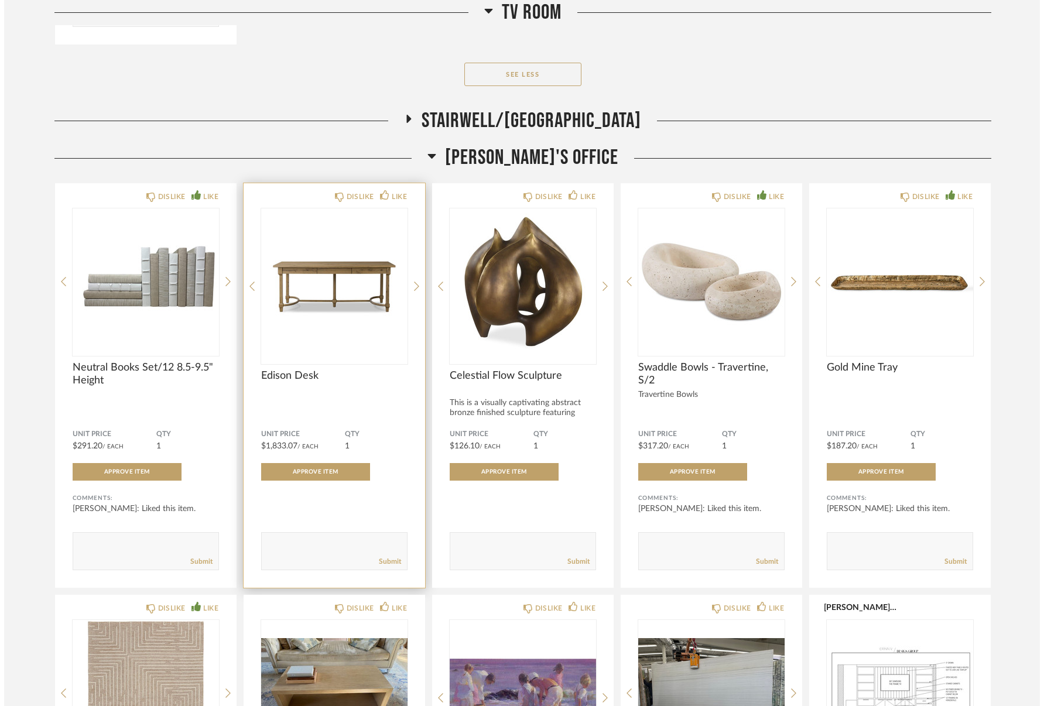
scroll to position [0, 0]
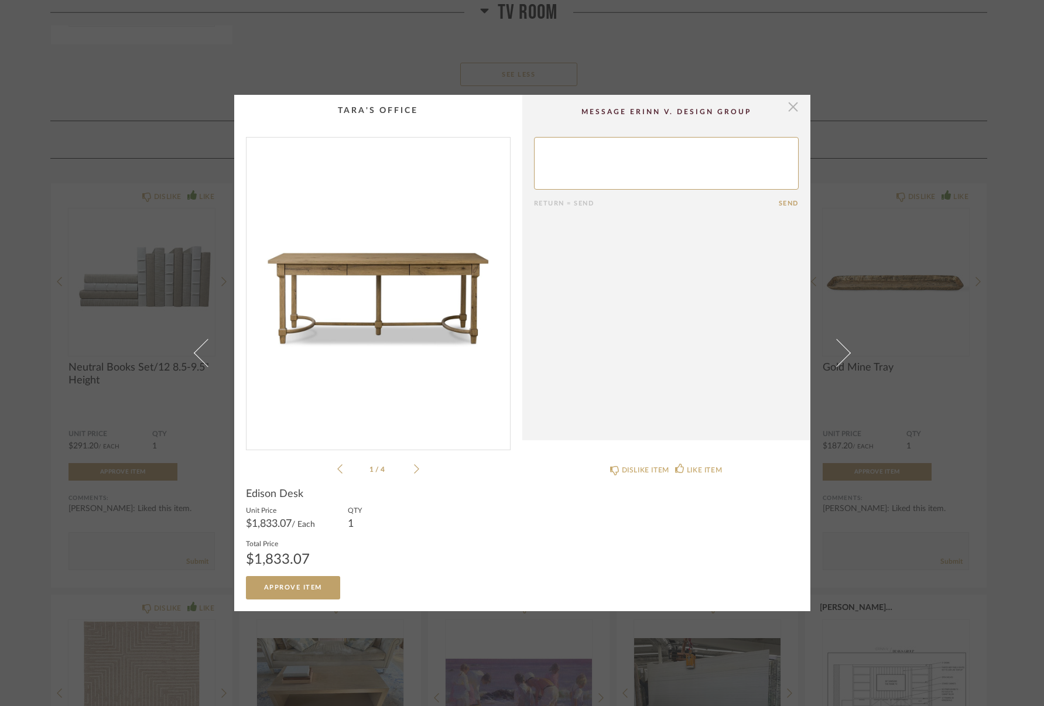
click at [787, 108] on span "button" at bounding box center [793, 106] width 23 height 23
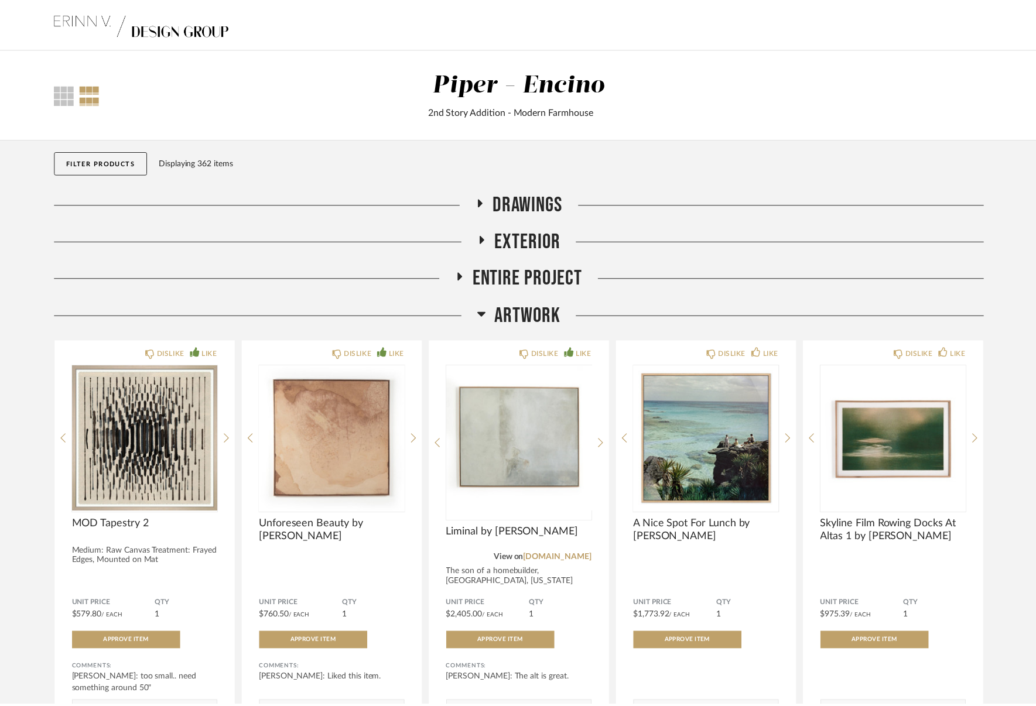
scroll to position [7730, 0]
